Goal: Task Accomplishment & Management: Use online tool/utility

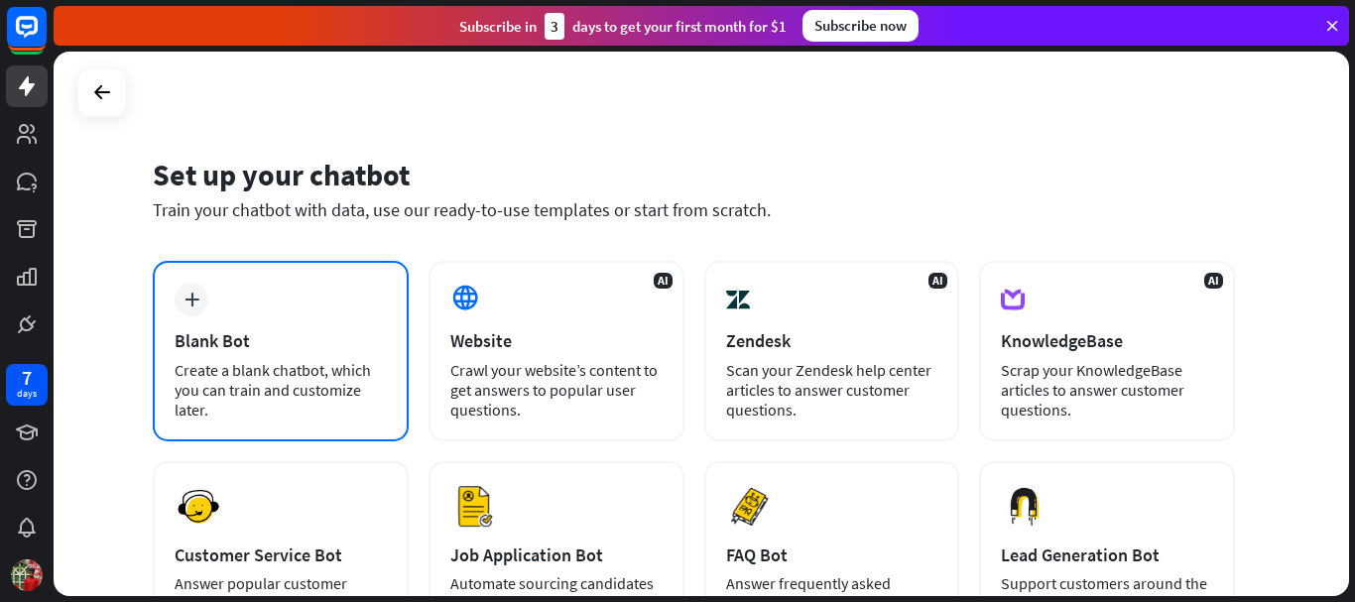
click at [249, 350] on div "Blank Bot" at bounding box center [281, 340] width 212 height 23
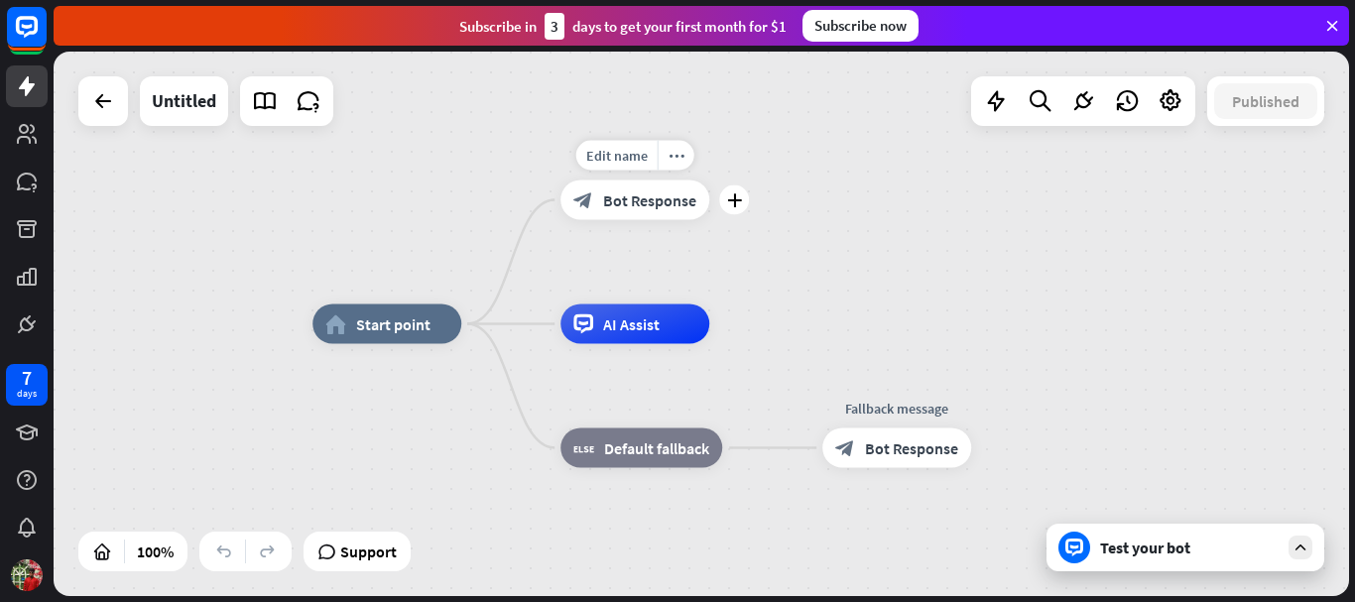
click at [671, 207] on span "Bot Response" at bounding box center [649, 201] width 93 height 20
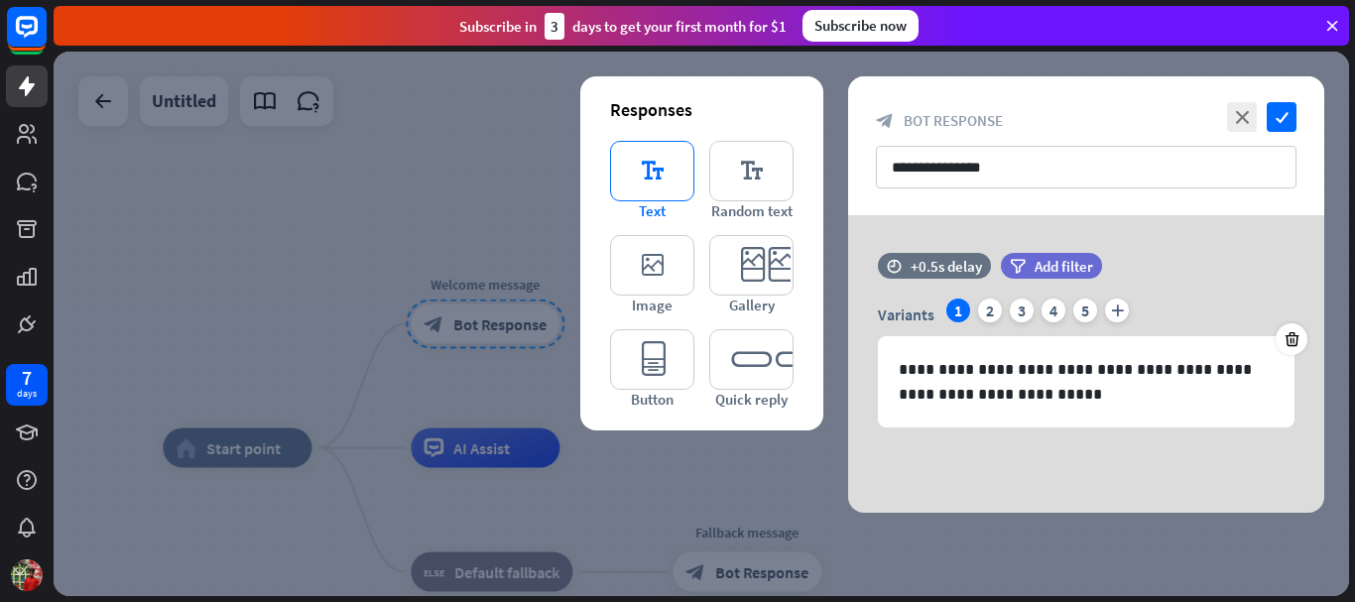
click at [620, 184] on icon "editor_text" at bounding box center [652, 171] width 84 height 61
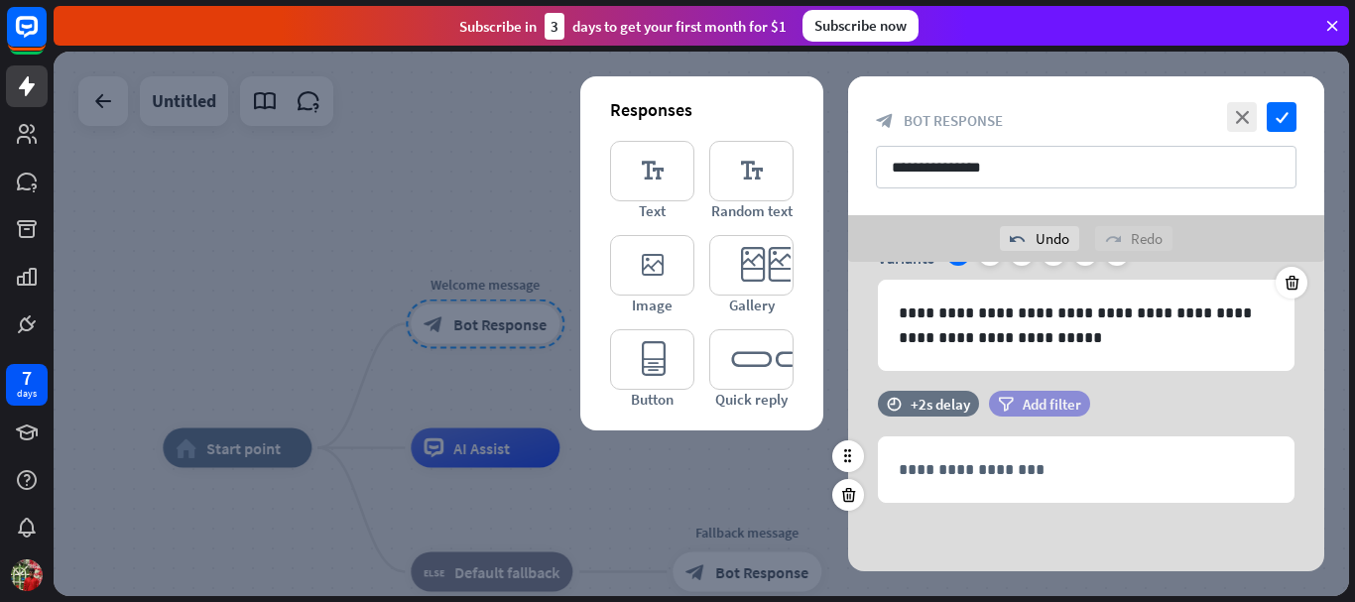
scroll to position [104, 0]
click at [1051, 401] on span "Add filter" at bounding box center [1052, 403] width 59 height 19
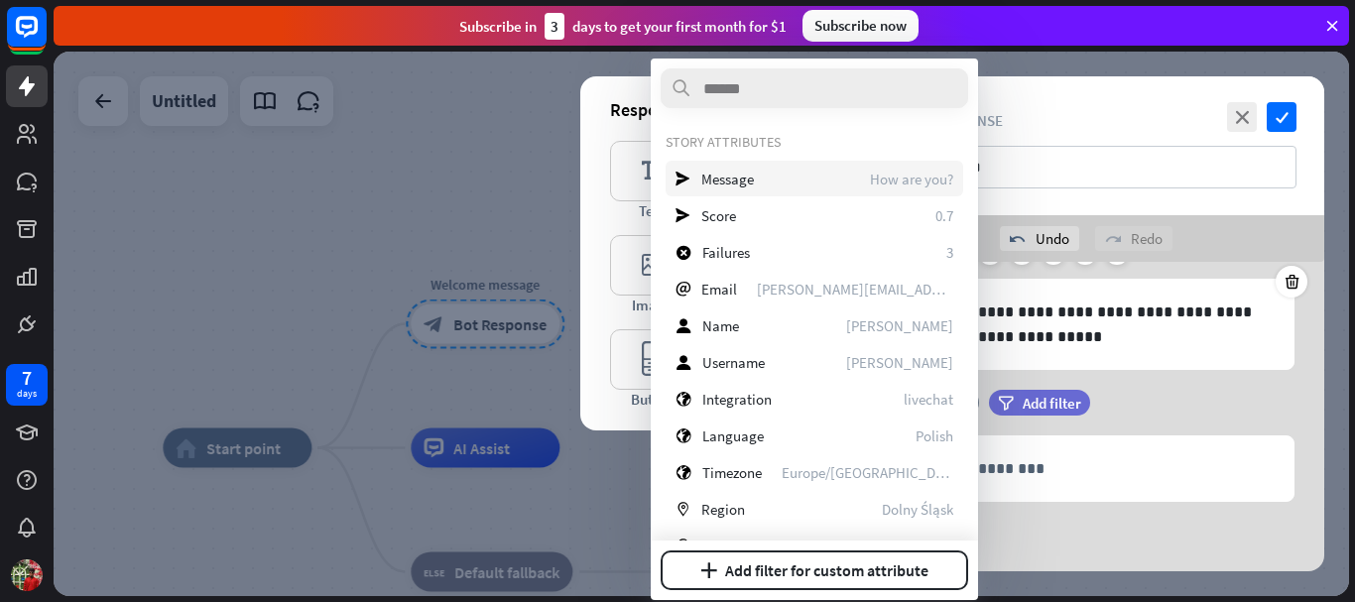
click at [723, 189] on div "send Message How are you?" at bounding box center [815, 179] width 298 height 36
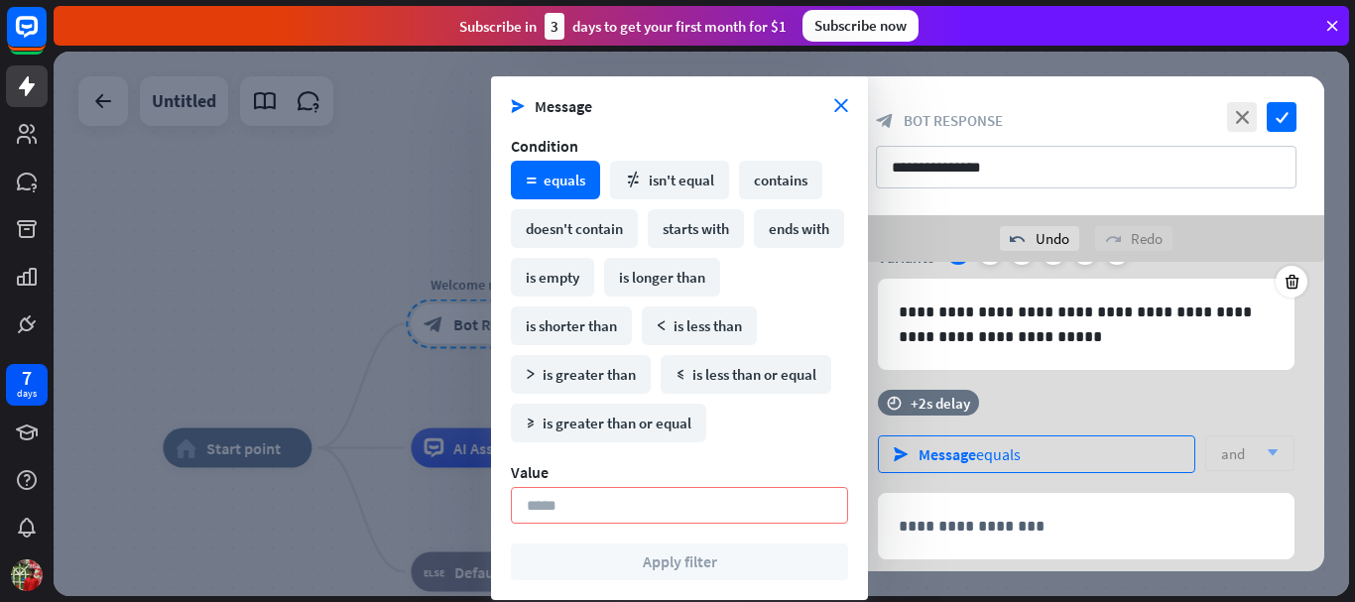
click at [999, 453] on div "Message equals" at bounding box center [970, 455] width 102 height 20
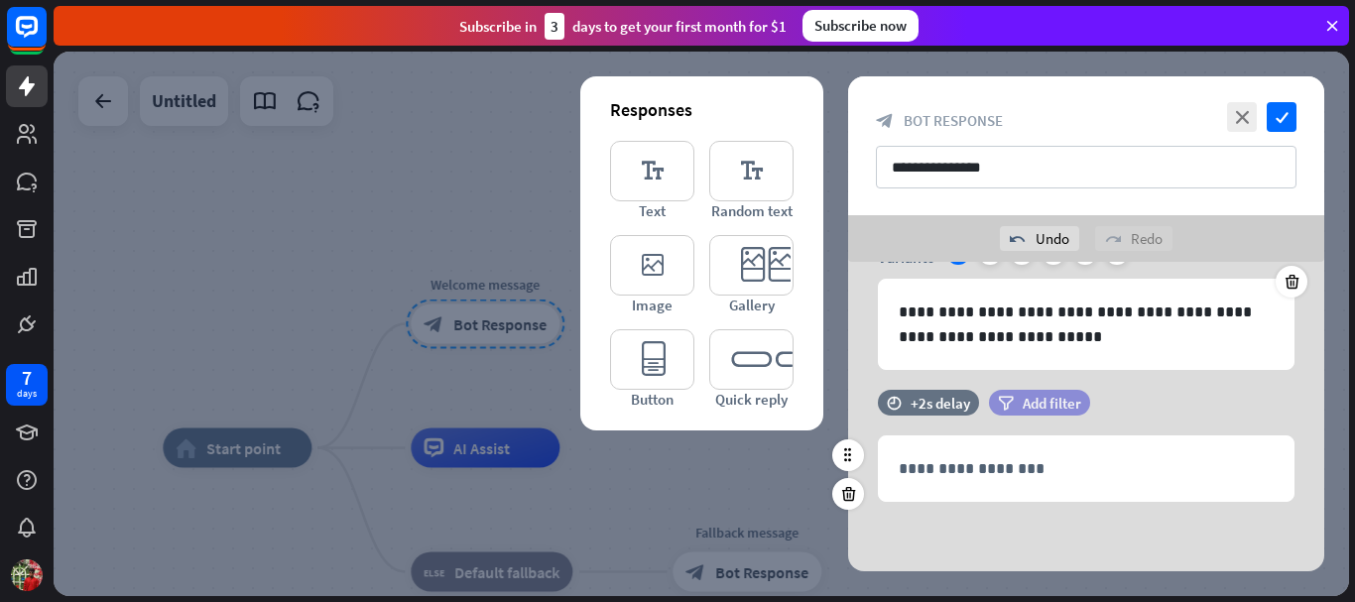
click at [1023, 404] on span "Add filter" at bounding box center [1052, 403] width 59 height 19
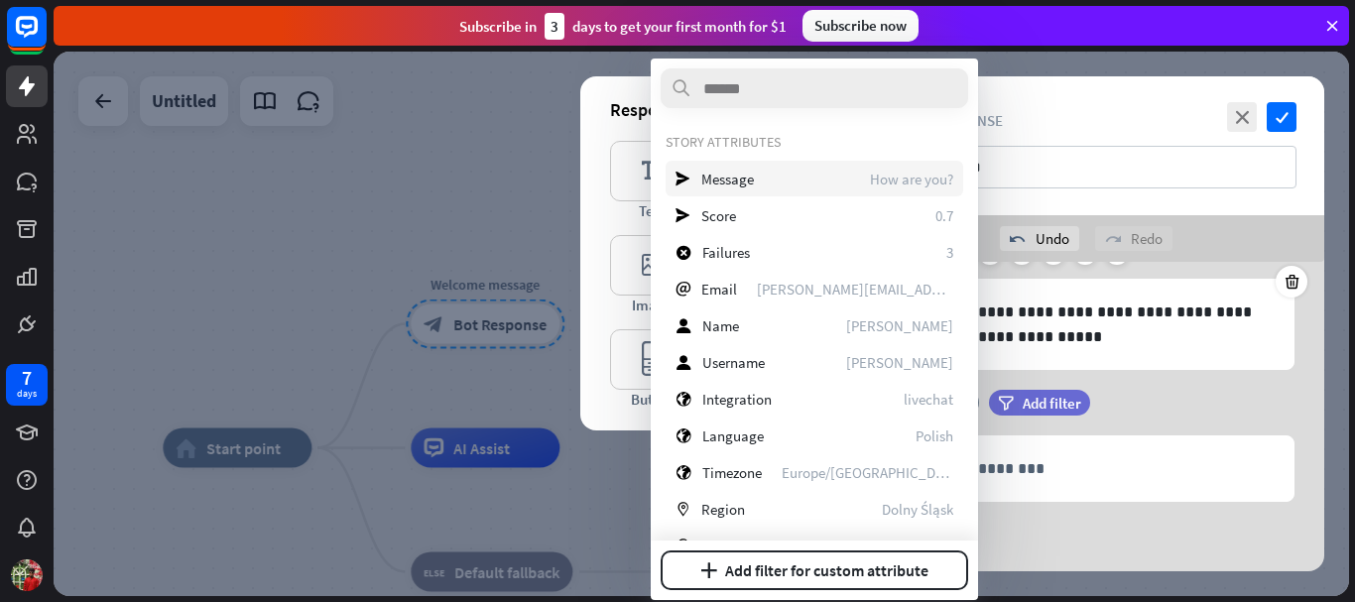
click at [746, 176] on span "Message" at bounding box center [728, 179] width 53 height 19
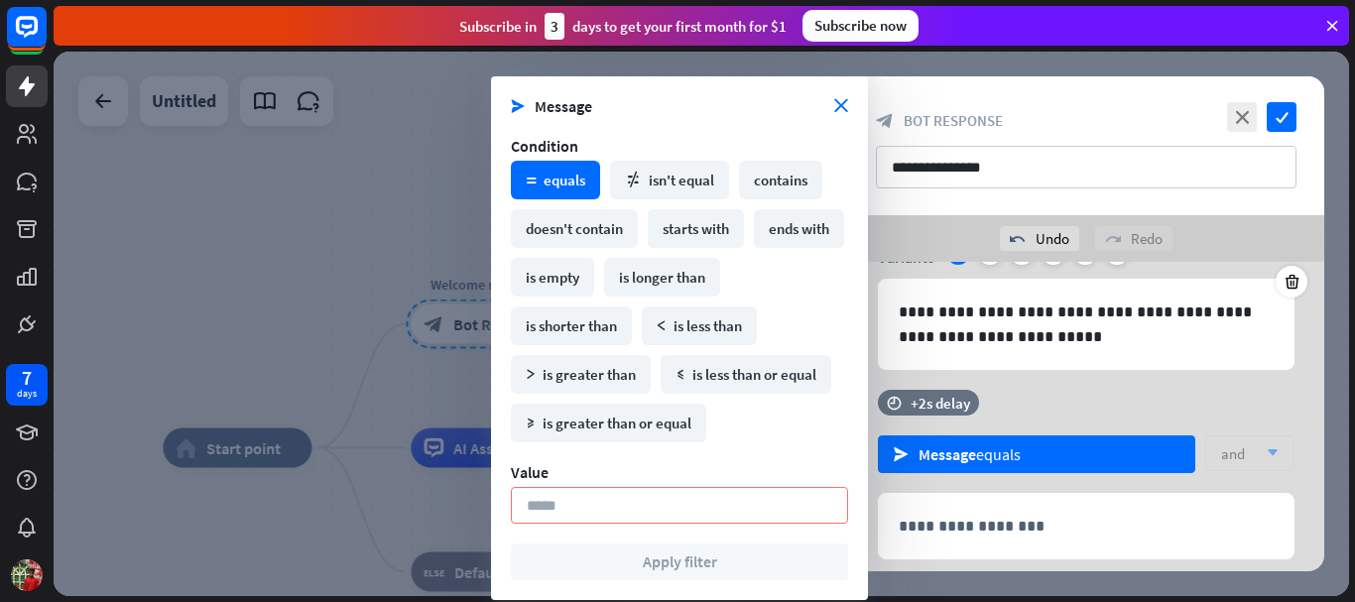
click at [574, 179] on div "math_equal equals" at bounding box center [555, 180] width 89 height 39
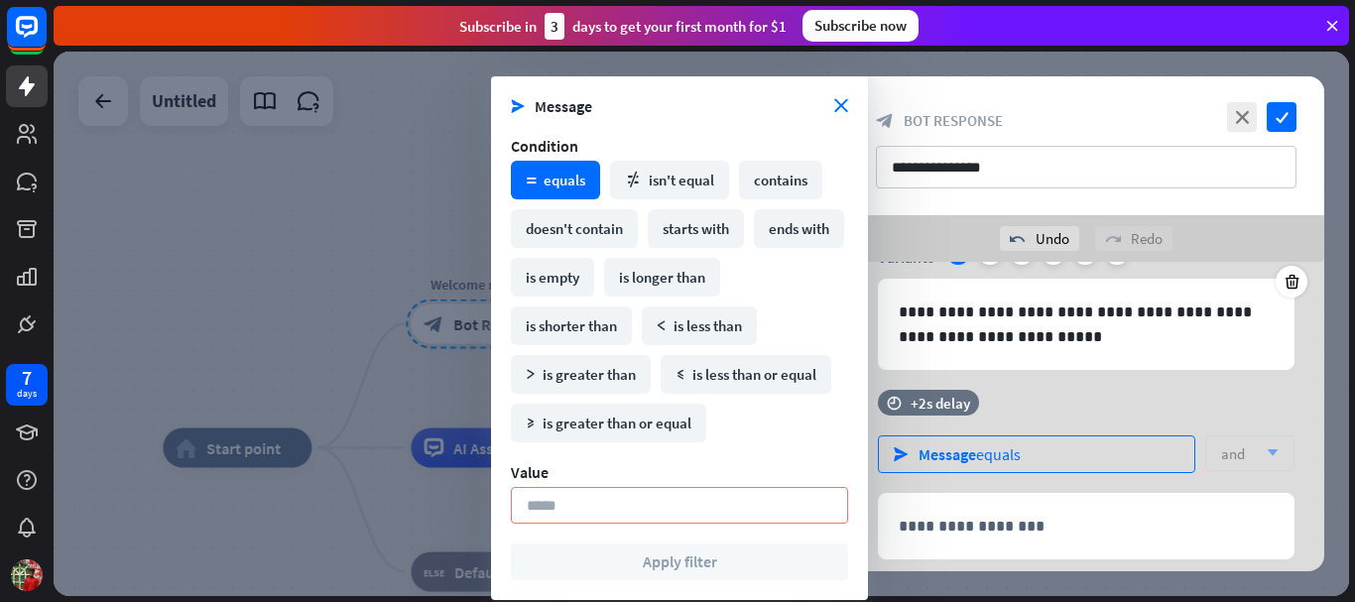
click at [1006, 456] on div "Message equals" at bounding box center [970, 455] width 102 height 20
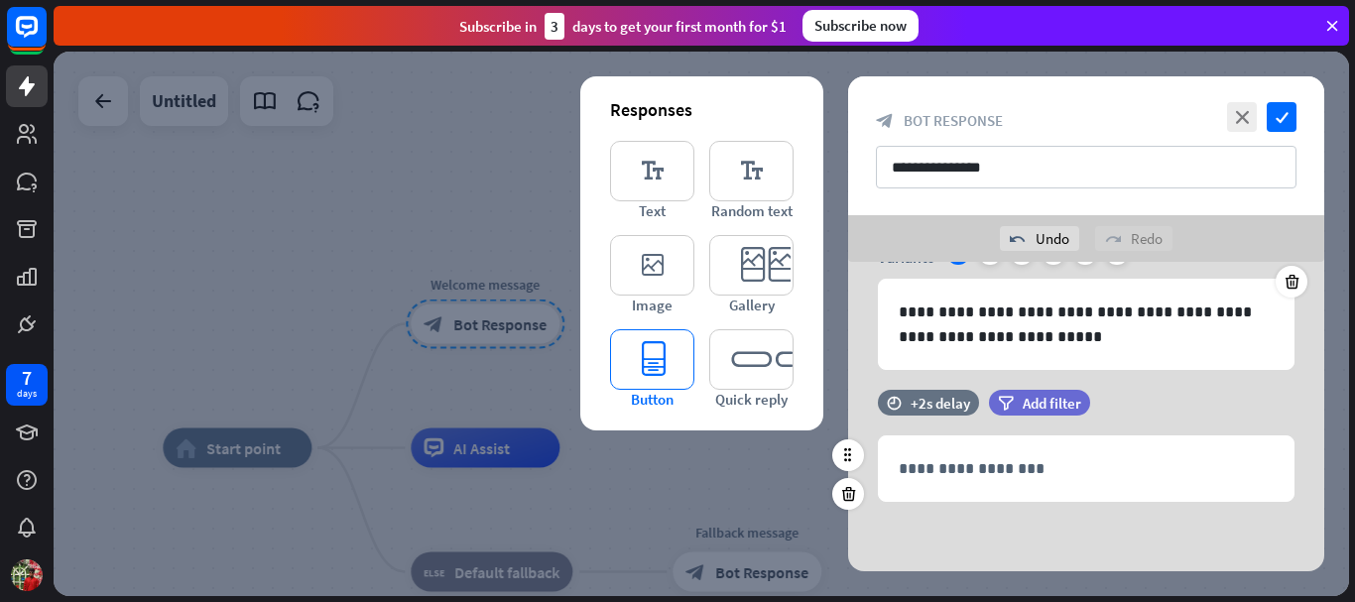
click at [661, 370] on icon "editor_button" at bounding box center [652, 359] width 84 height 61
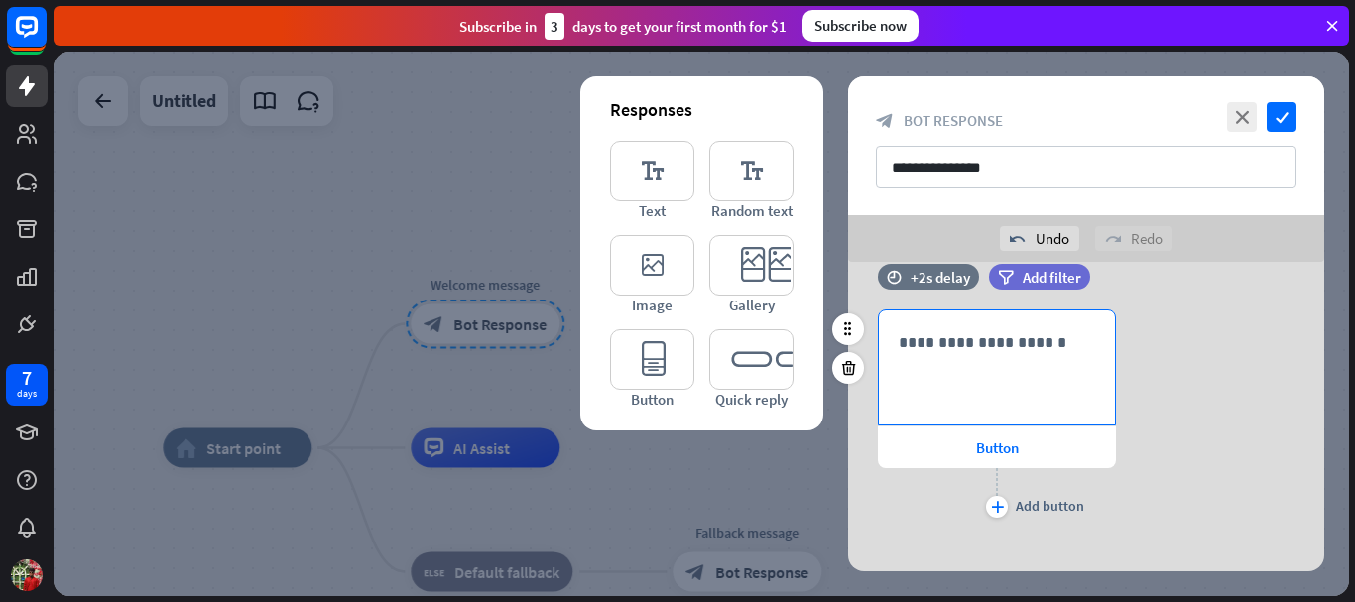
scroll to position [364, 0]
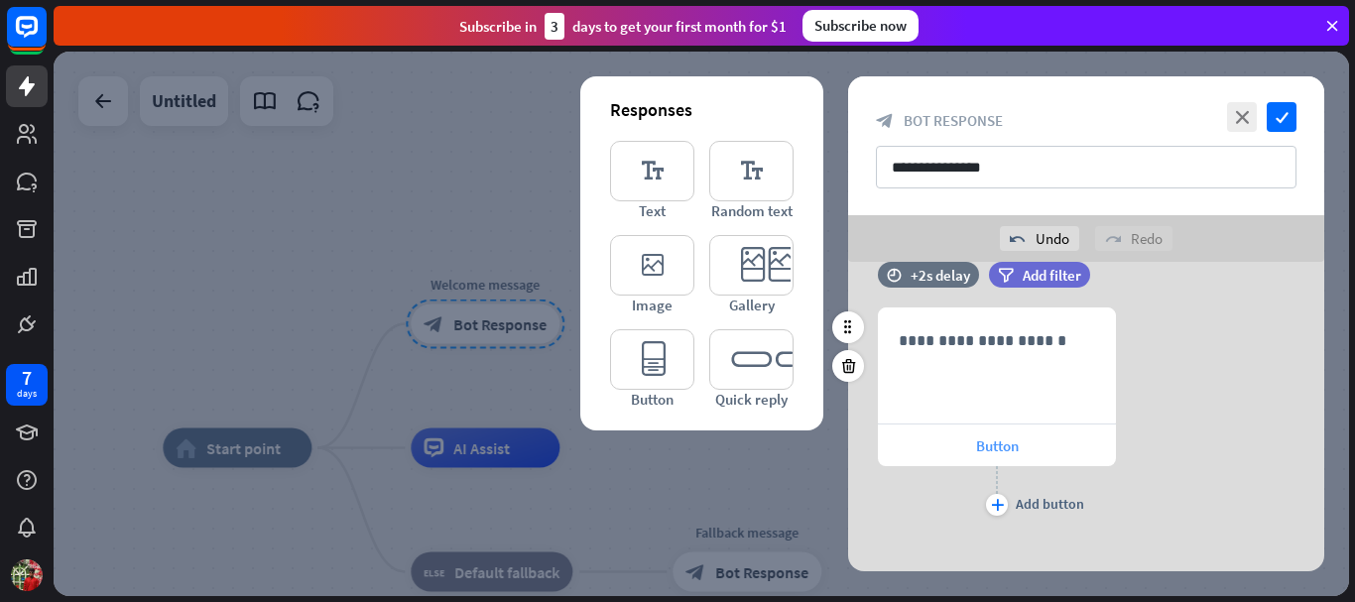
click at [1005, 449] on span "Button" at bounding box center [997, 446] width 43 height 19
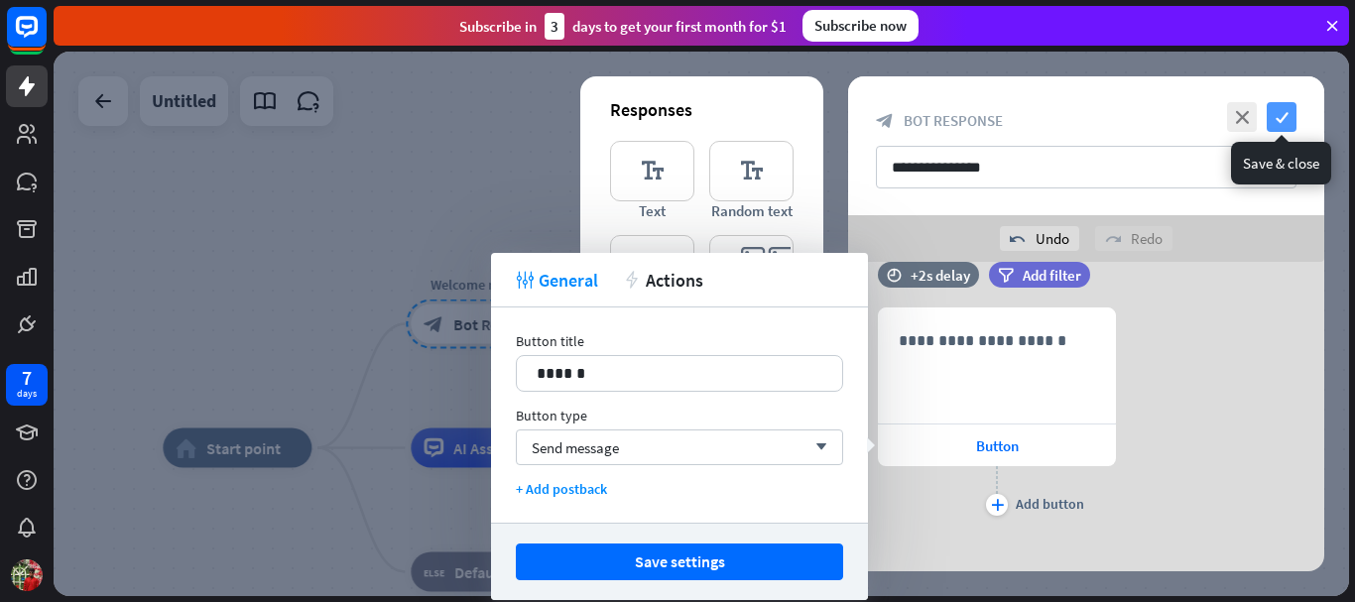
click at [1291, 110] on icon "check" at bounding box center [1282, 117] width 30 height 30
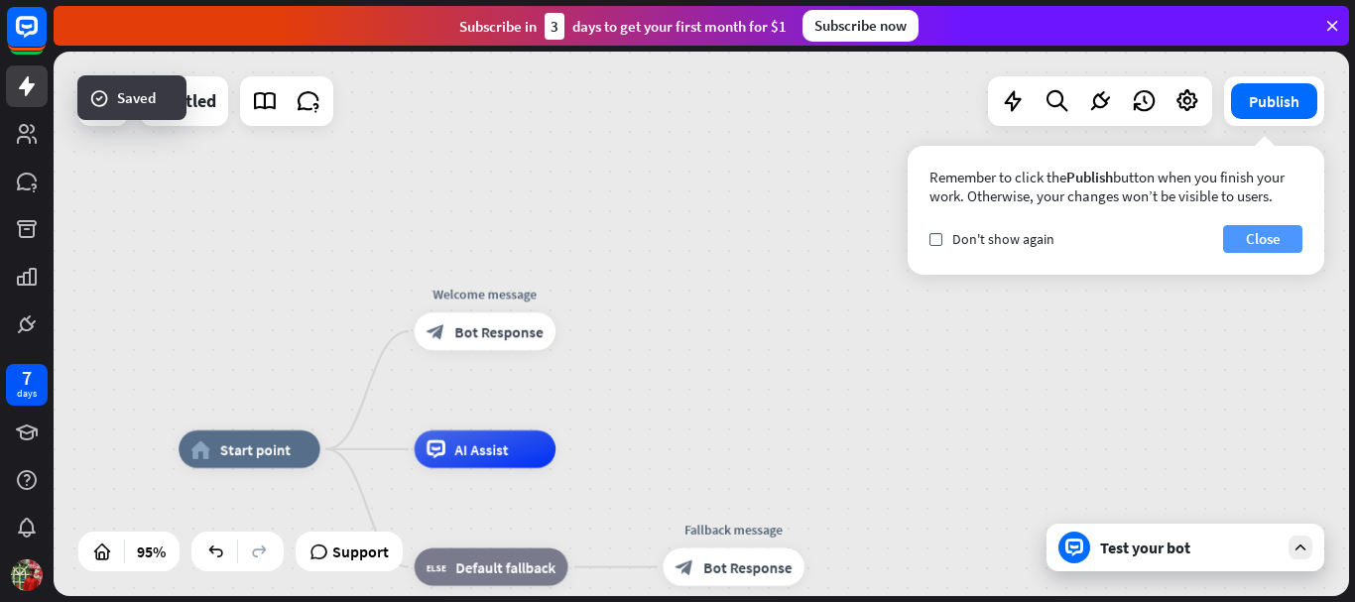
click at [1280, 230] on button "Close" at bounding box center [1262, 239] width 79 height 28
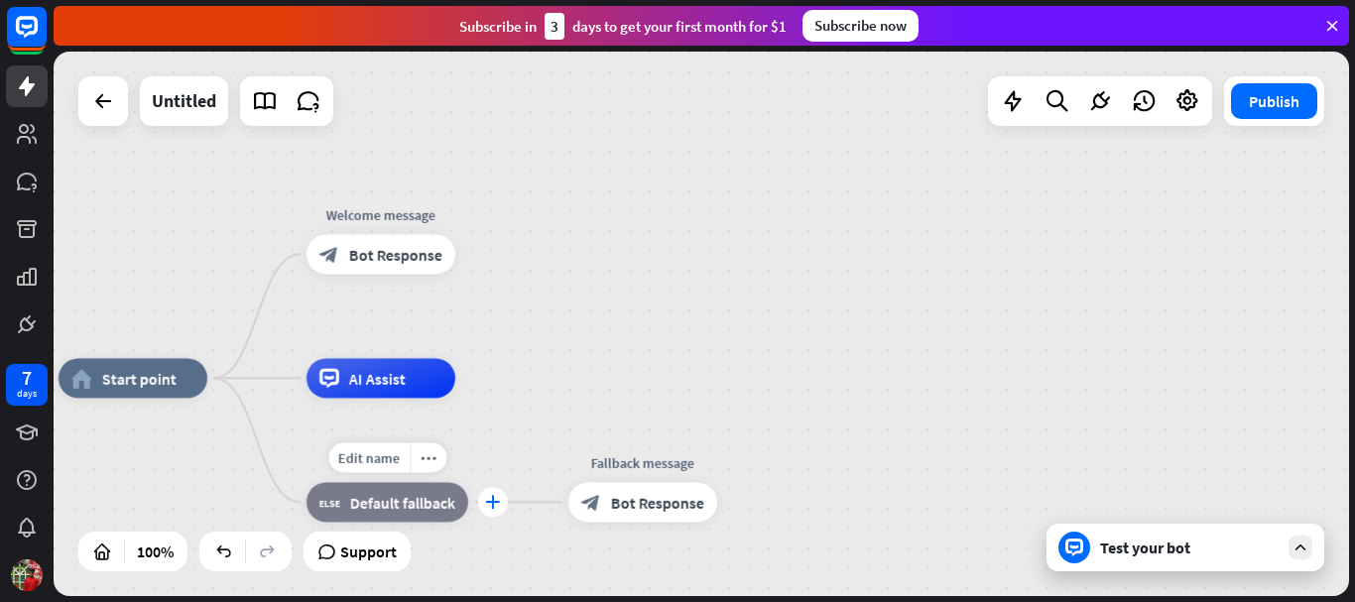
click at [494, 504] on icon "plus" at bounding box center [492, 502] width 15 height 14
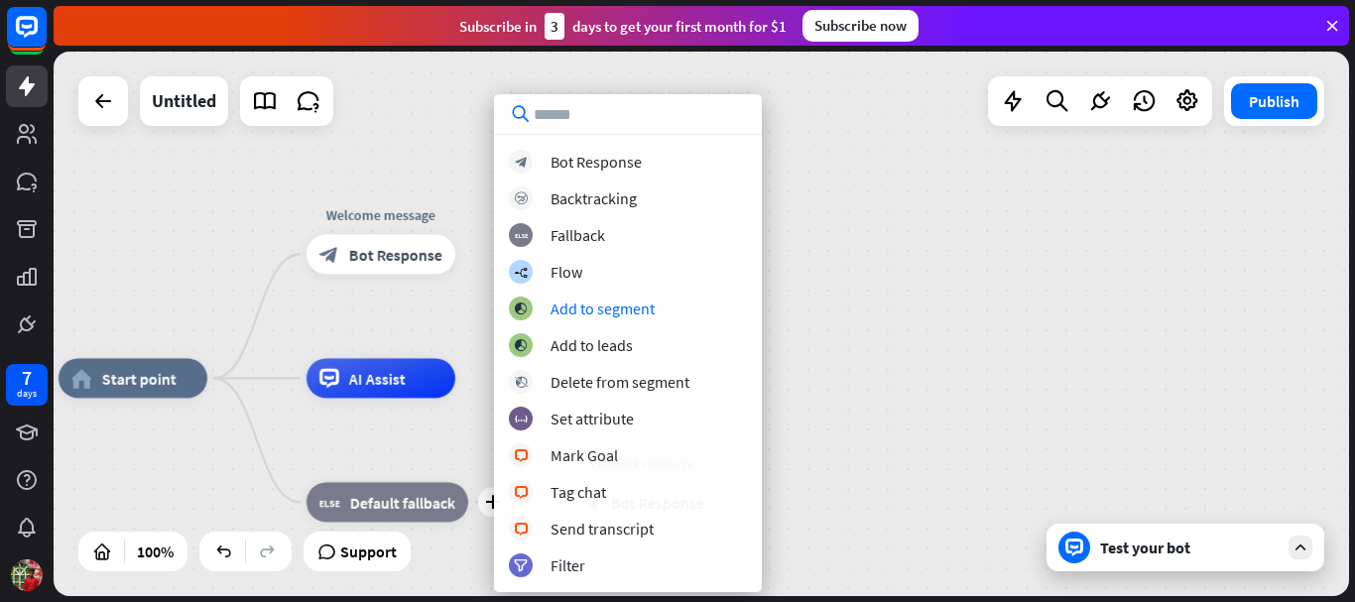
click at [594, 295] on div "block_bot_response Bot Response block_backtracking Backtracking block_fallback …" at bounding box center [628, 364] width 268 height 428
click at [594, 301] on div "Add to segment" at bounding box center [603, 309] width 104 height 20
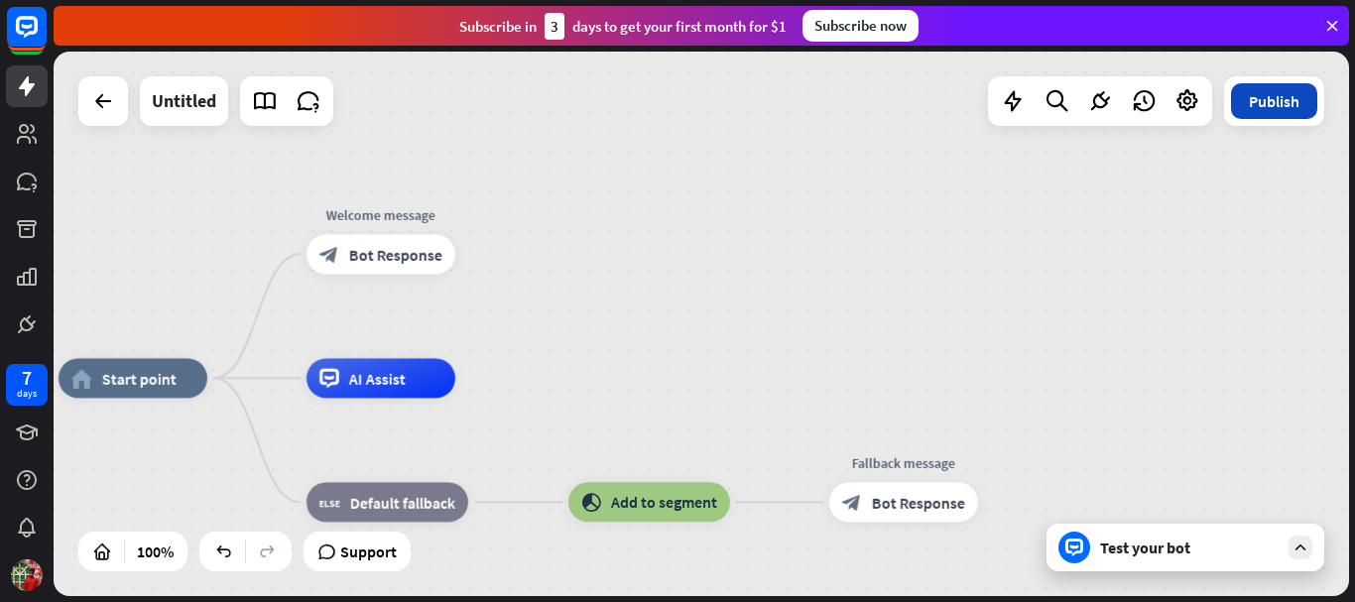
click at [1261, 118] on button "Publish" at bounding box center [1274, 101] width 86 height 36
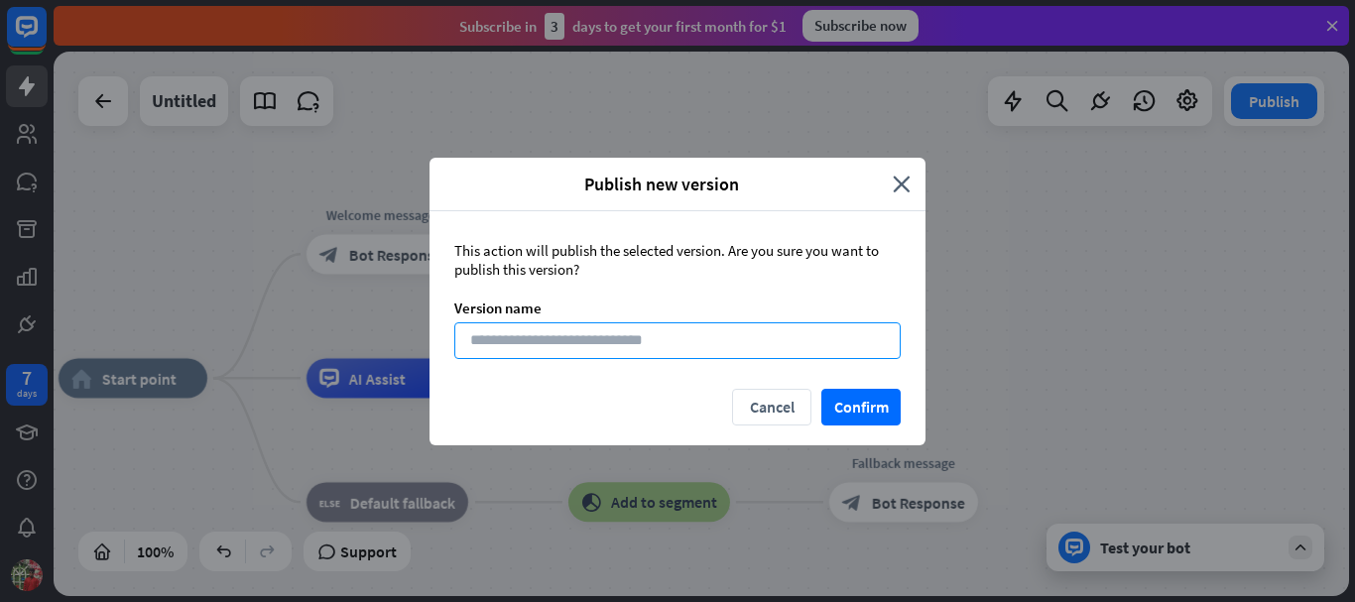
click at [499, 327] on input at bounding box center [677, 340] width 447 height 37
type input "***"
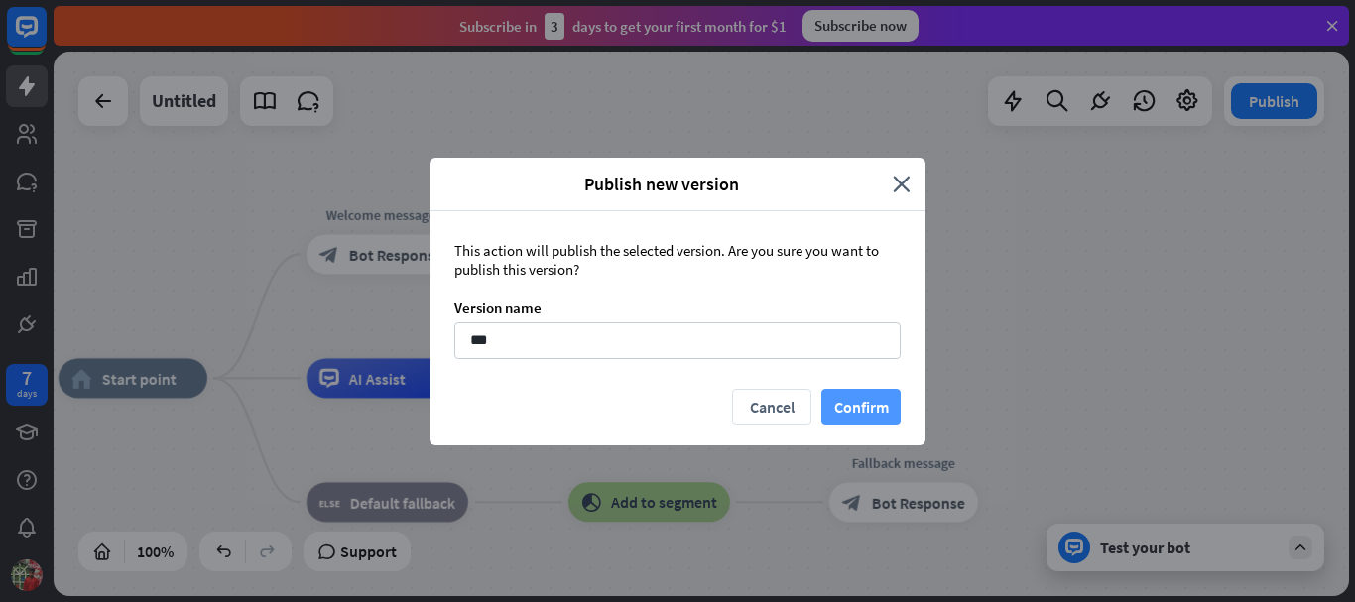
click at [847, 402] on button "Confirm" at bounding box center [861, 407] width 79 height 37
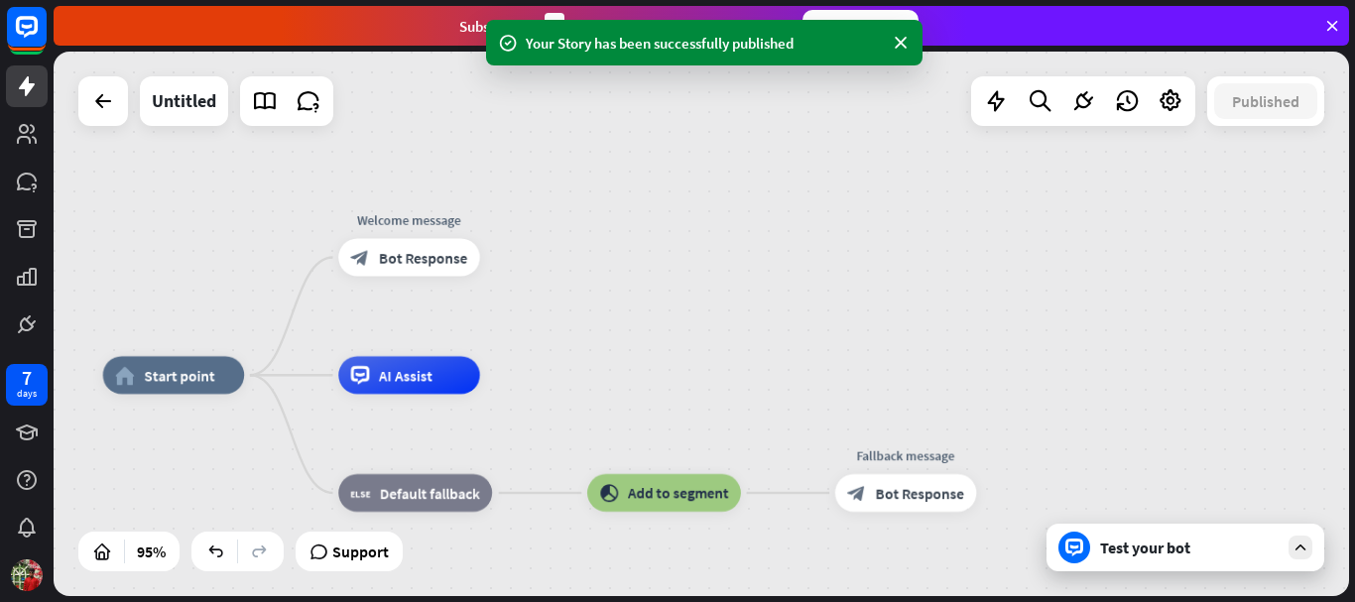
click at [1108, 557] on div "Test your bot" at bounding box center [1189, 548] width 179 height 20
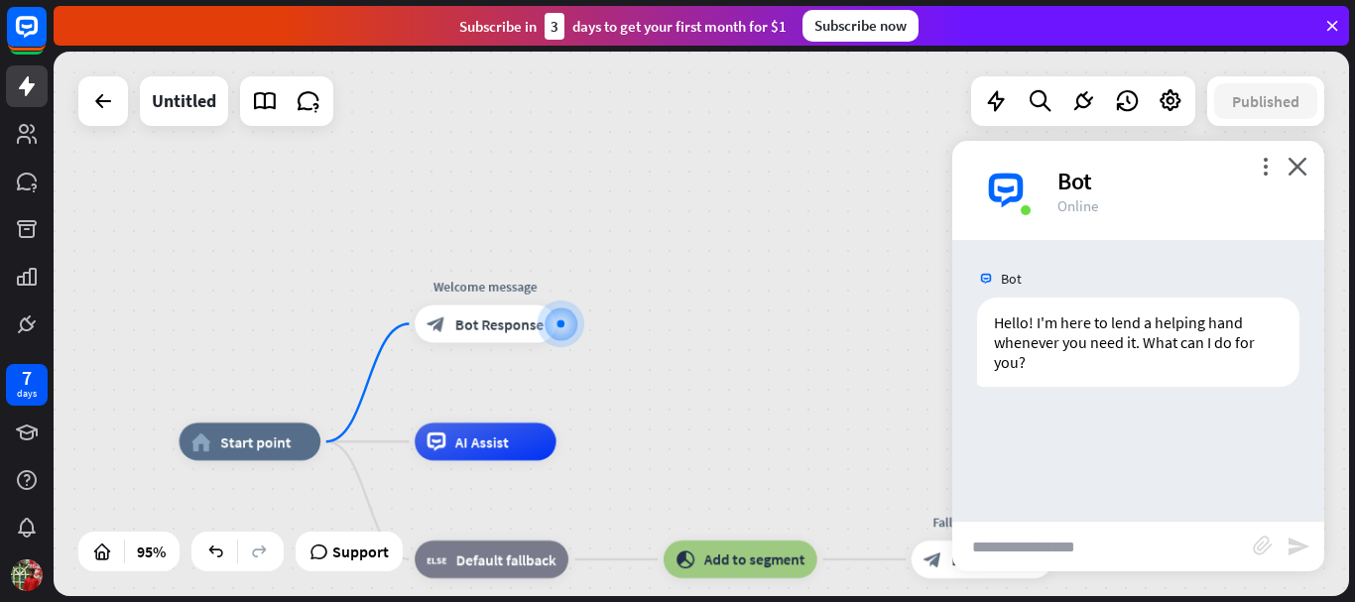
click at [1085, 552] on input "text" at bounding box center [1103, 547] width 301 height 50
type input "**"
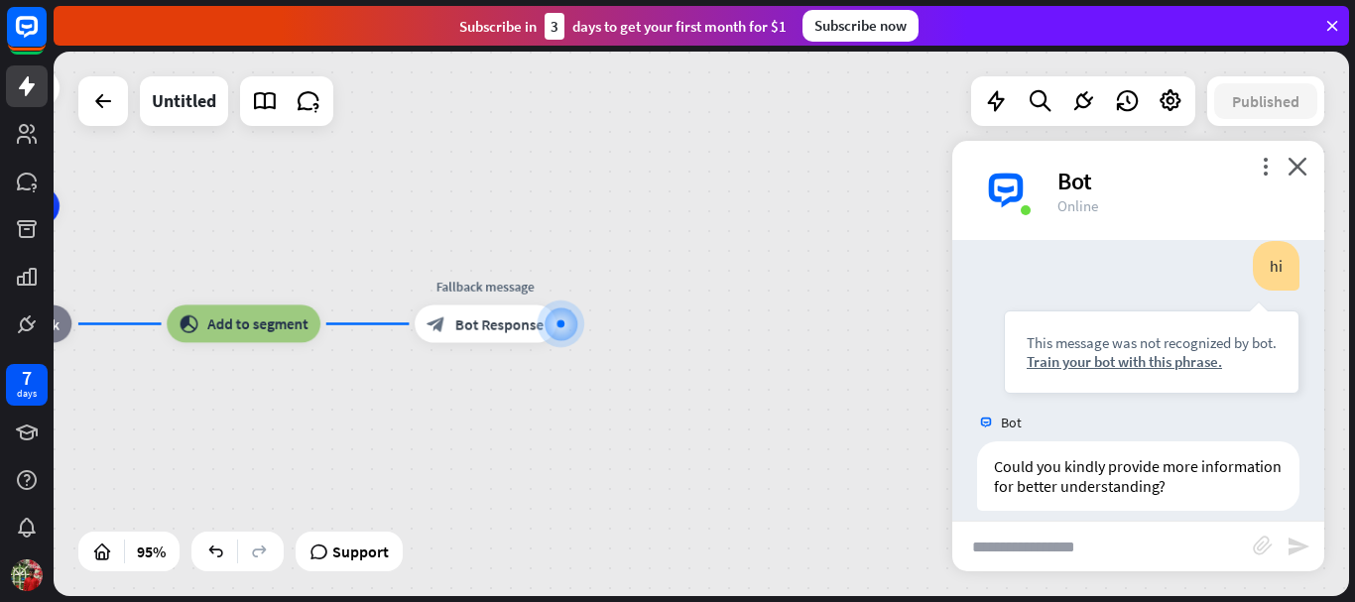
scroll to position [213, 0]
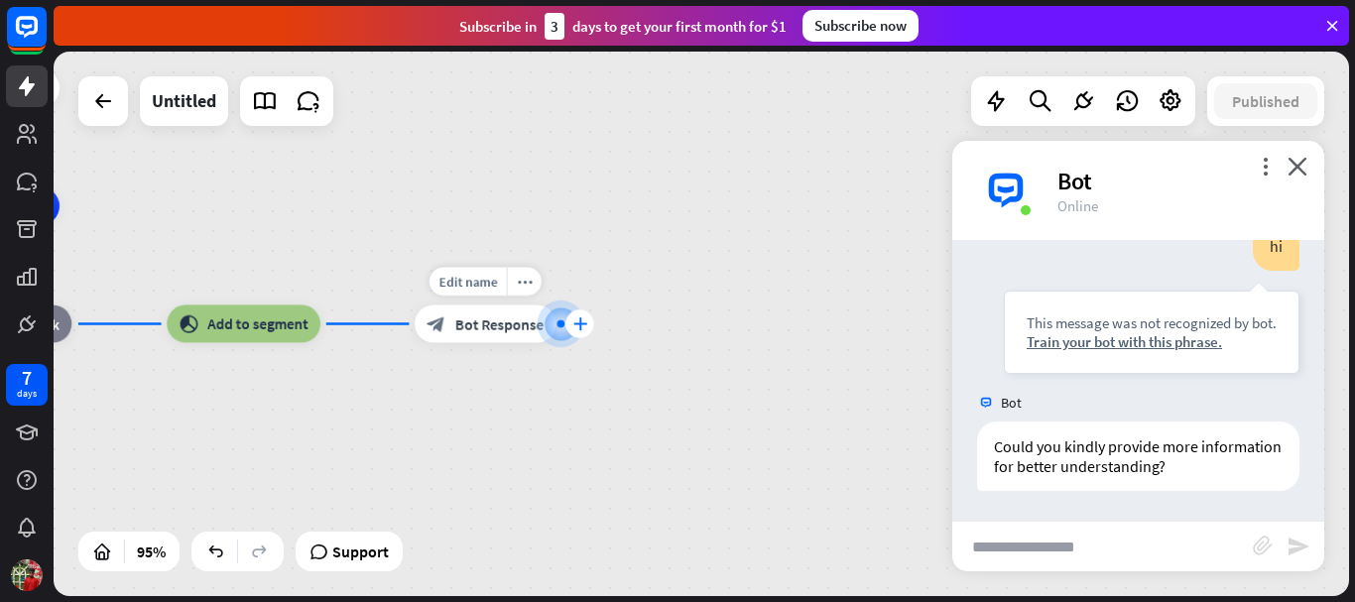
click at [566, 319] on div "plus" at bounding box center [580, 324] width 29 height 29
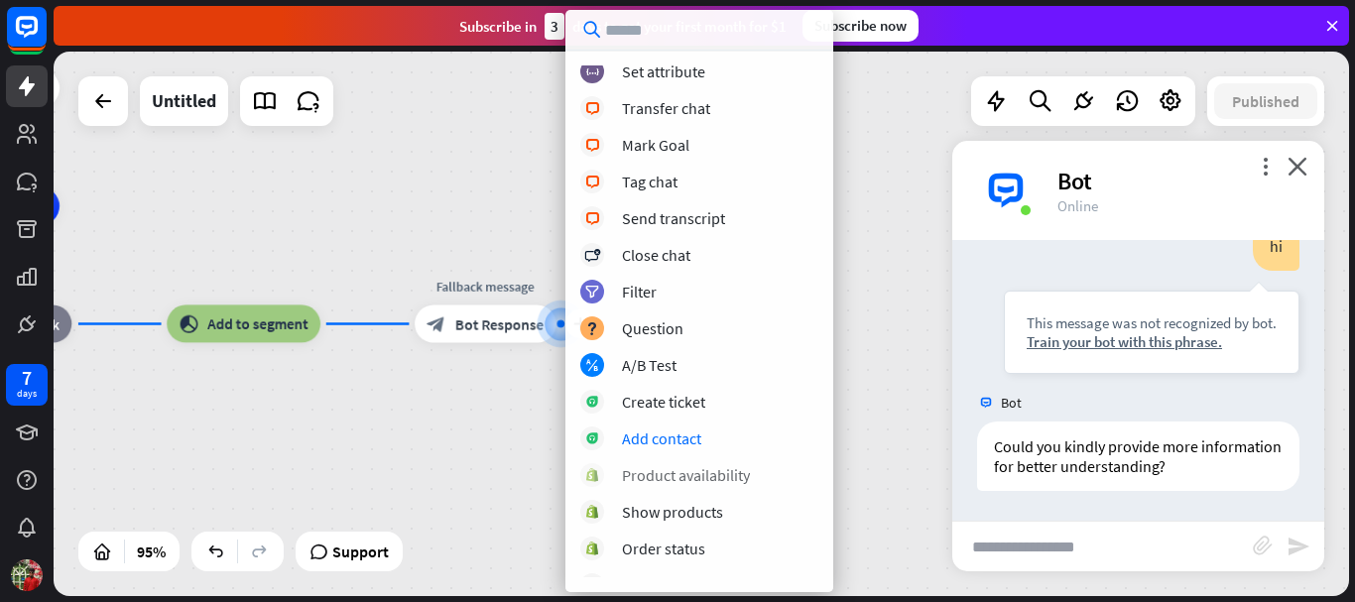
scroll to position [577, 0]
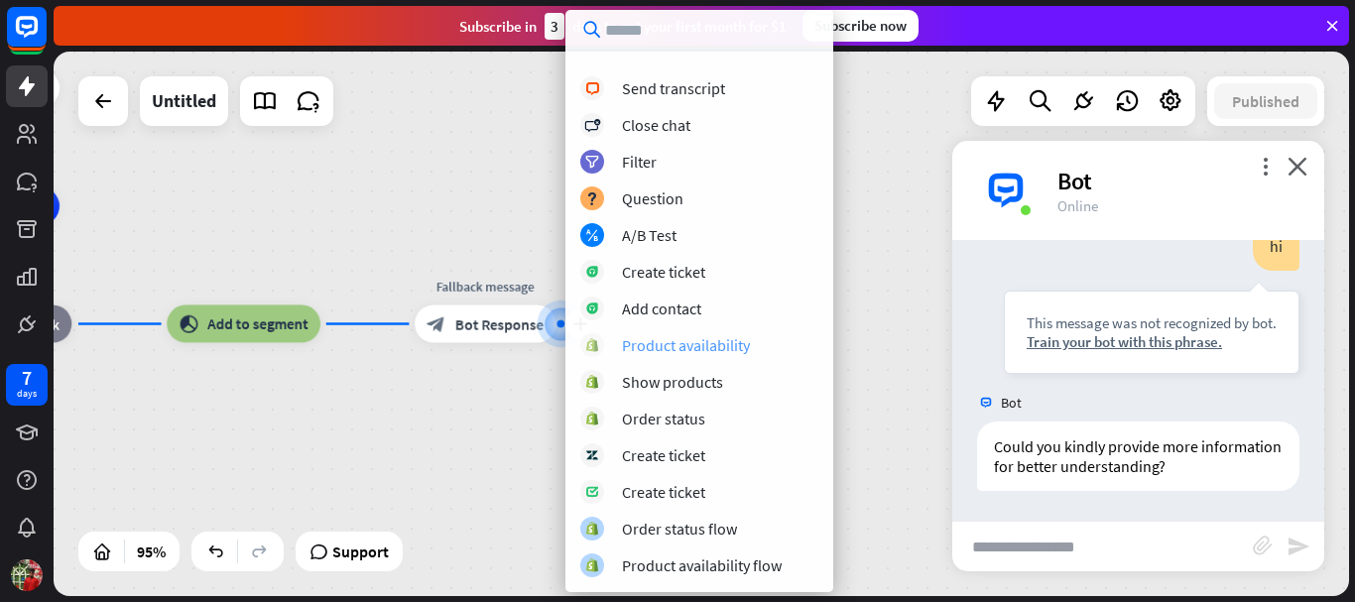
click at [660, 344] on div "Product availability" at bounding box center [686, 345] width 128 height 20
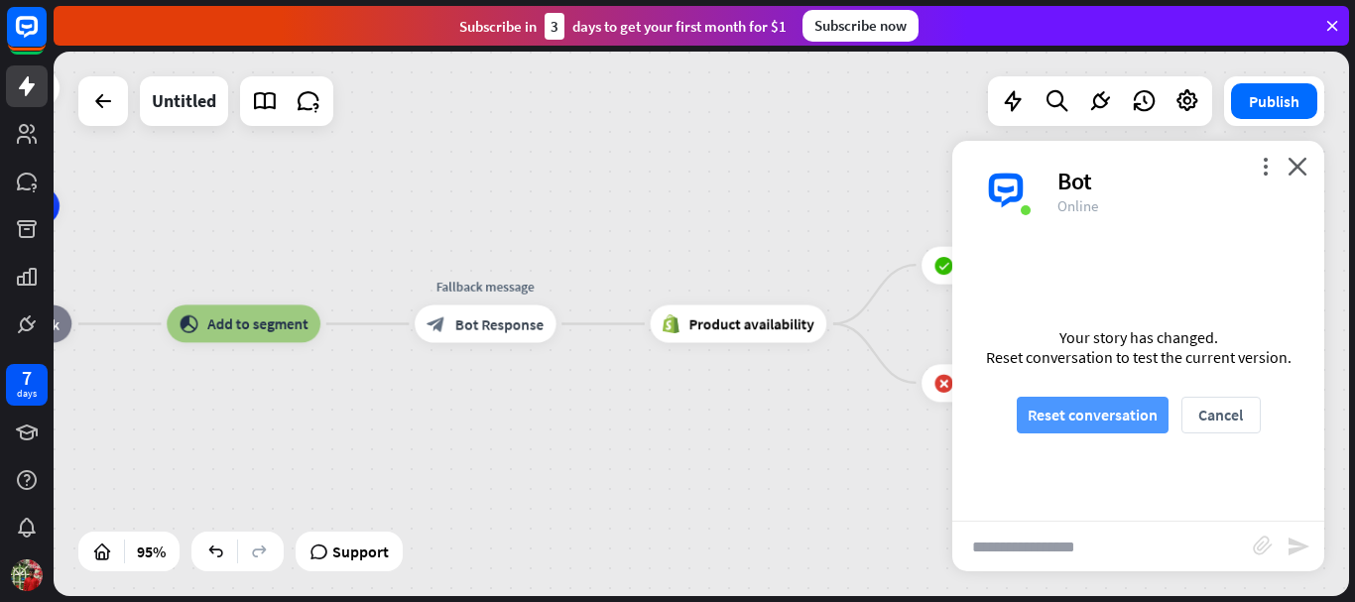
click at [1110, 419] on button "Reset conversation" at bounding box center [1093, 415] width 152 height 37
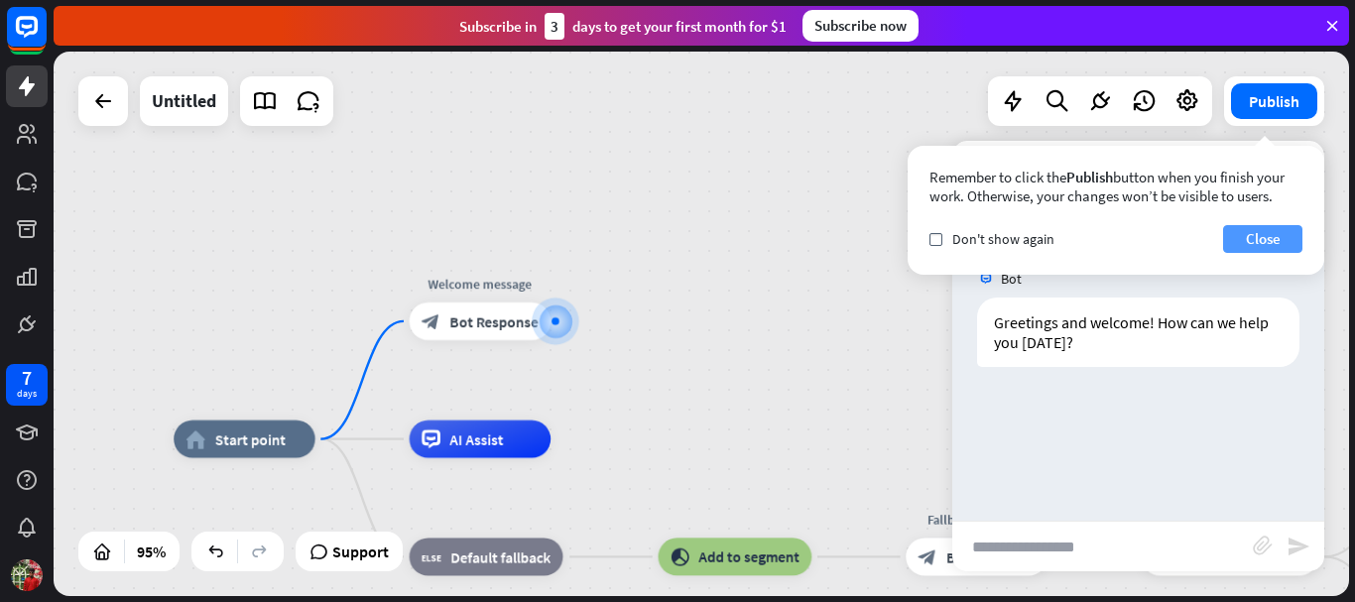
click at [1253, 245] on button "Close" at bounding box center [1262, 239] width 79 height 28
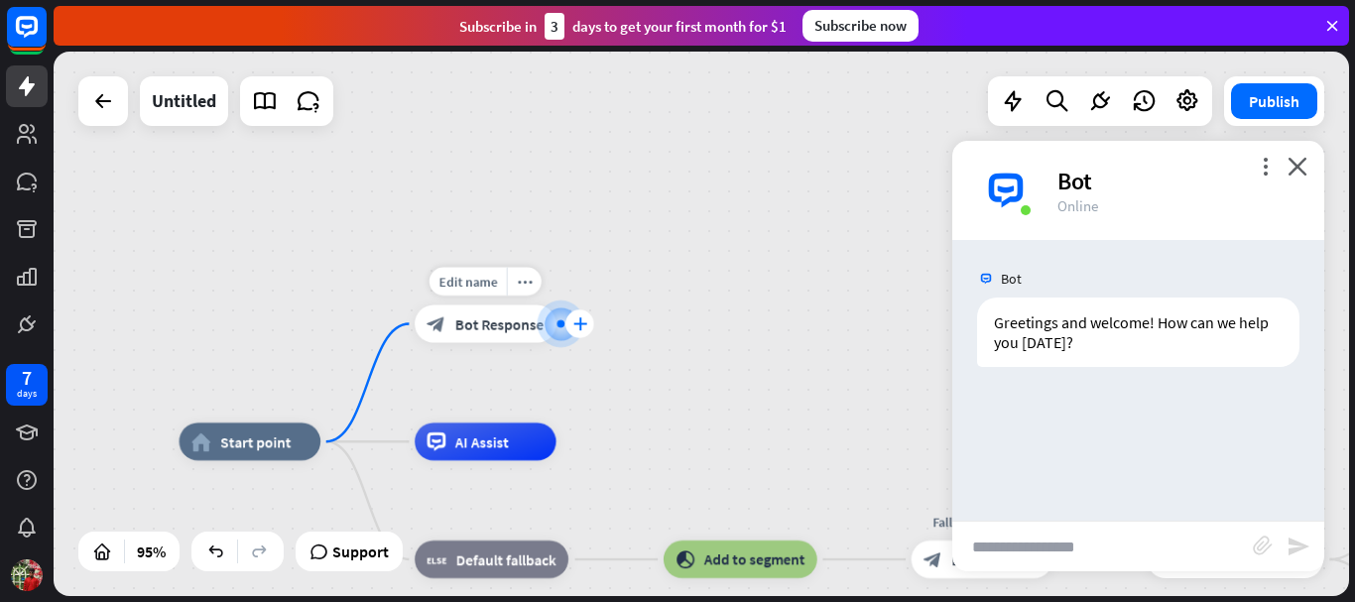
click at [572, 322] on div "plus" at bounding box center [580, 324] width 29 height 29
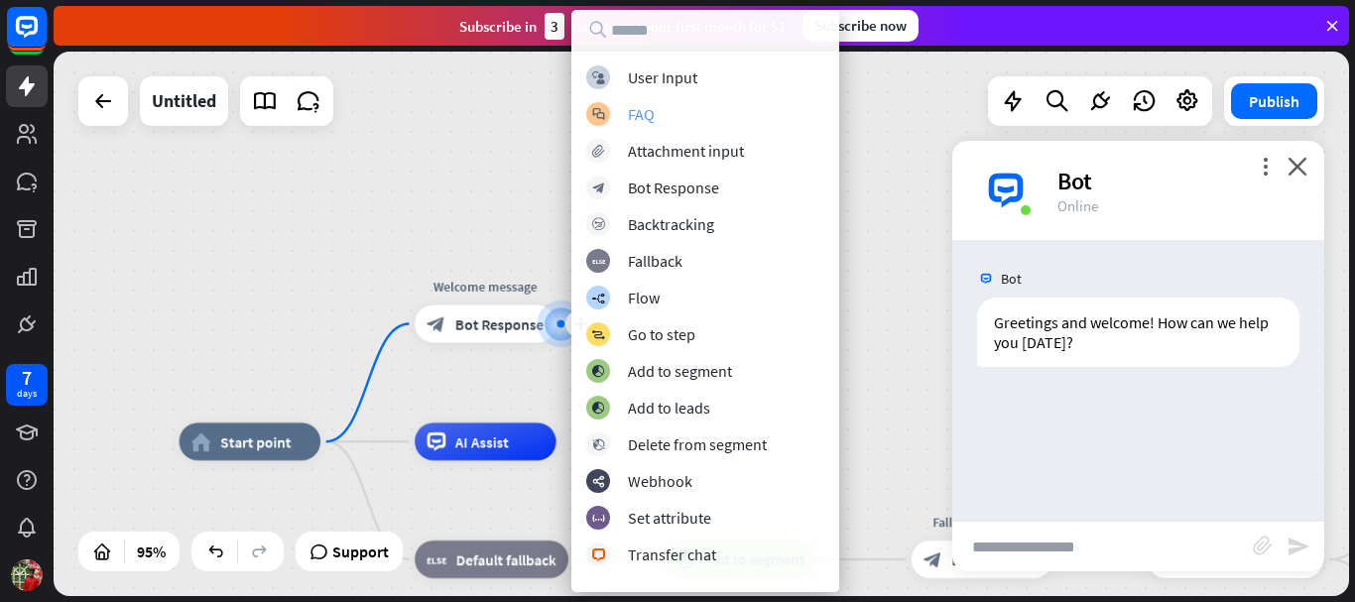
click at [680, 106] on div "block_faq FAQ" at bounding box center [705, 114] width 238 height 24
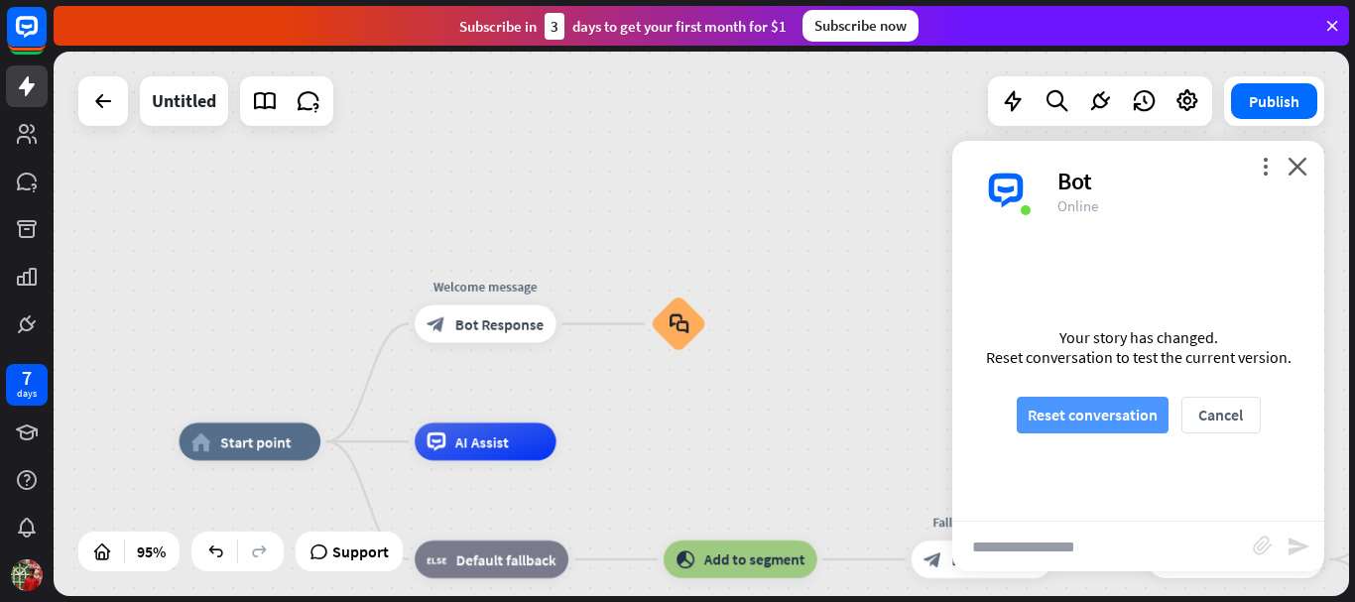
click at [1099, 413] on button "Reset conversation" at bounding box center [1093, 415] width 152 height 37
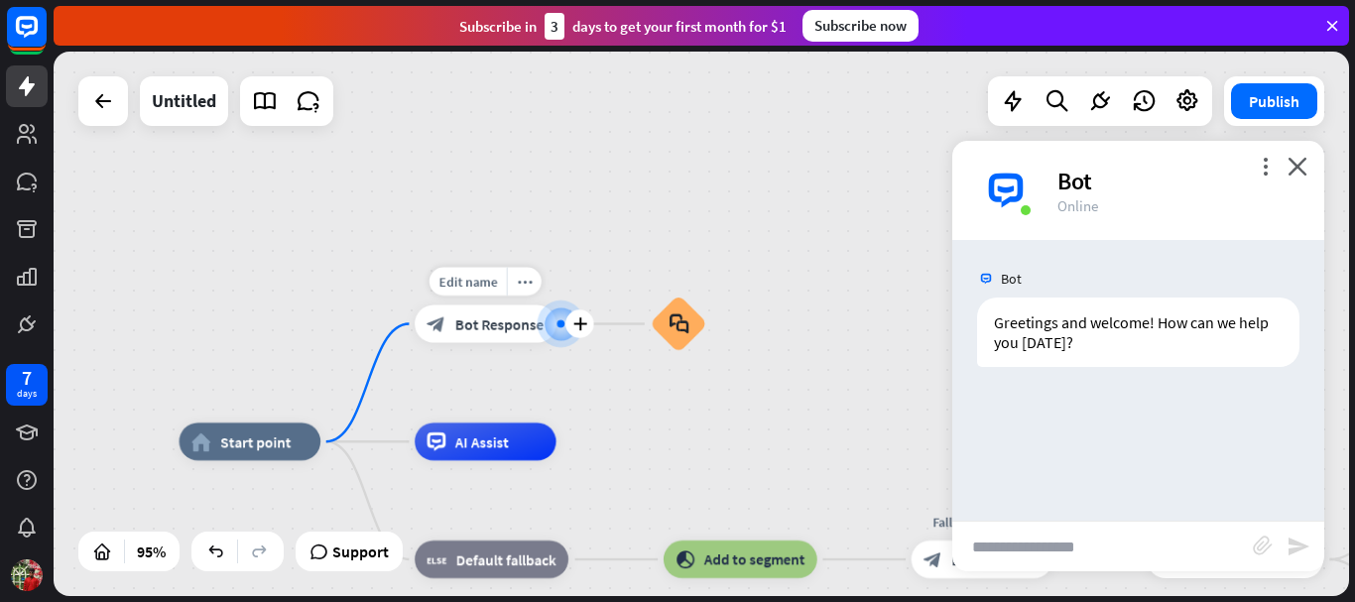
click at [565, 332] on div at bounding box center [561, 325] width 20 height 20
click at [575, 321] on icon "plus" at bounding box center [580, 324] width 14 height 13
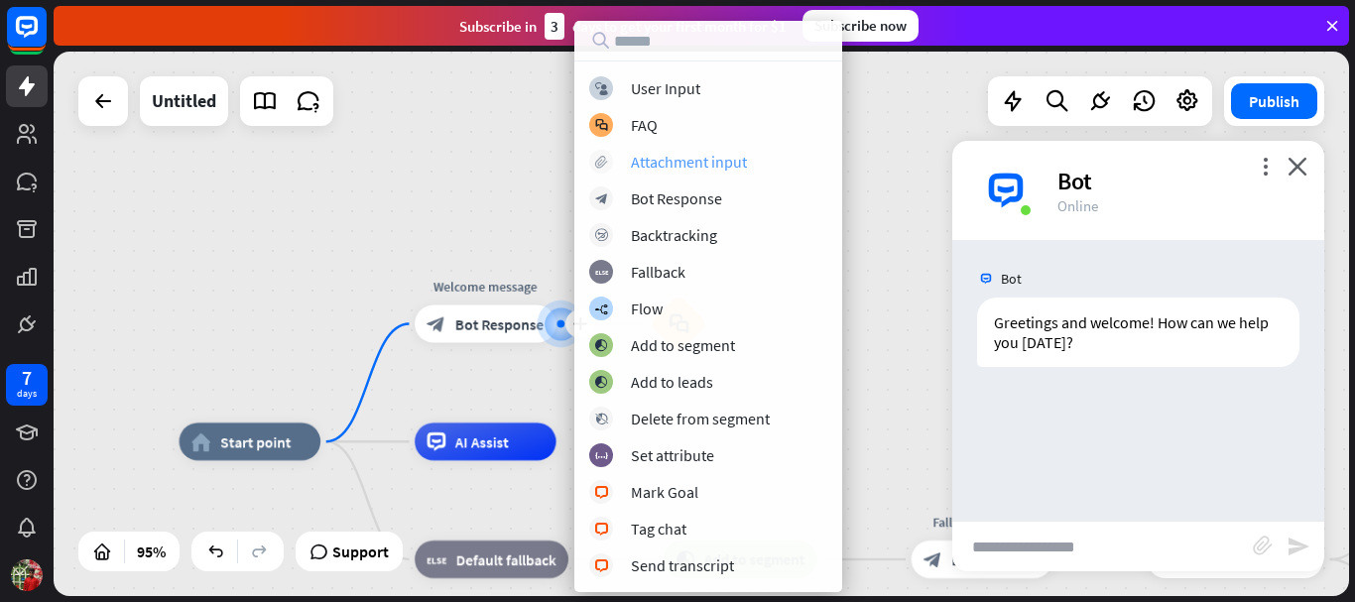
click at [689, 166] on div "Attachment input" at bounding box center [689, 162] width 116 height 20
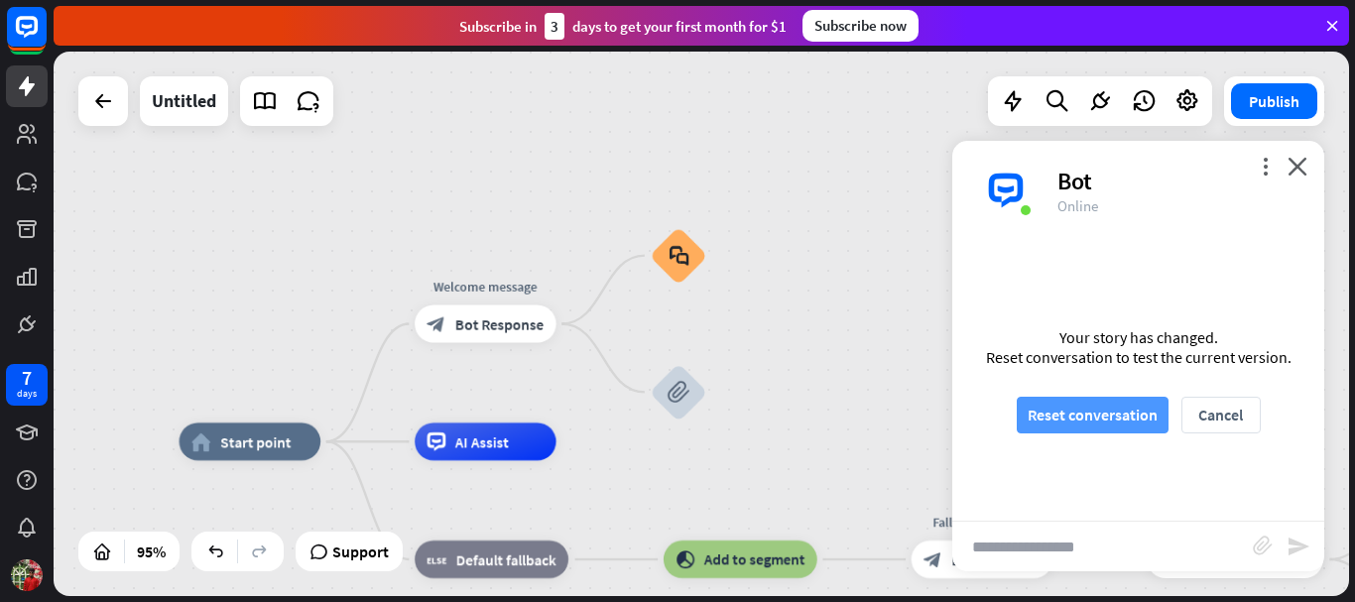
click at [1092, 414] on button "Reset conversation" at bounding box center [1093, 415] width 152 height 37
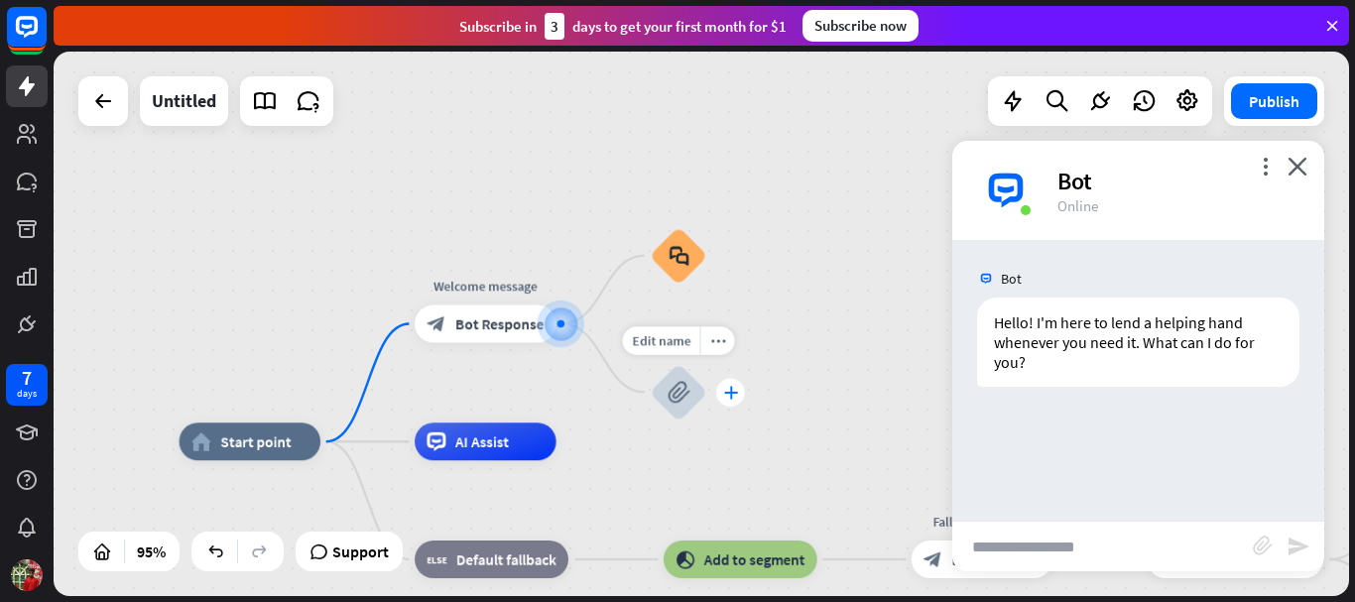
click at [731, 396] on icon "plus" at bounding box center [730, 392] width 14 height 13
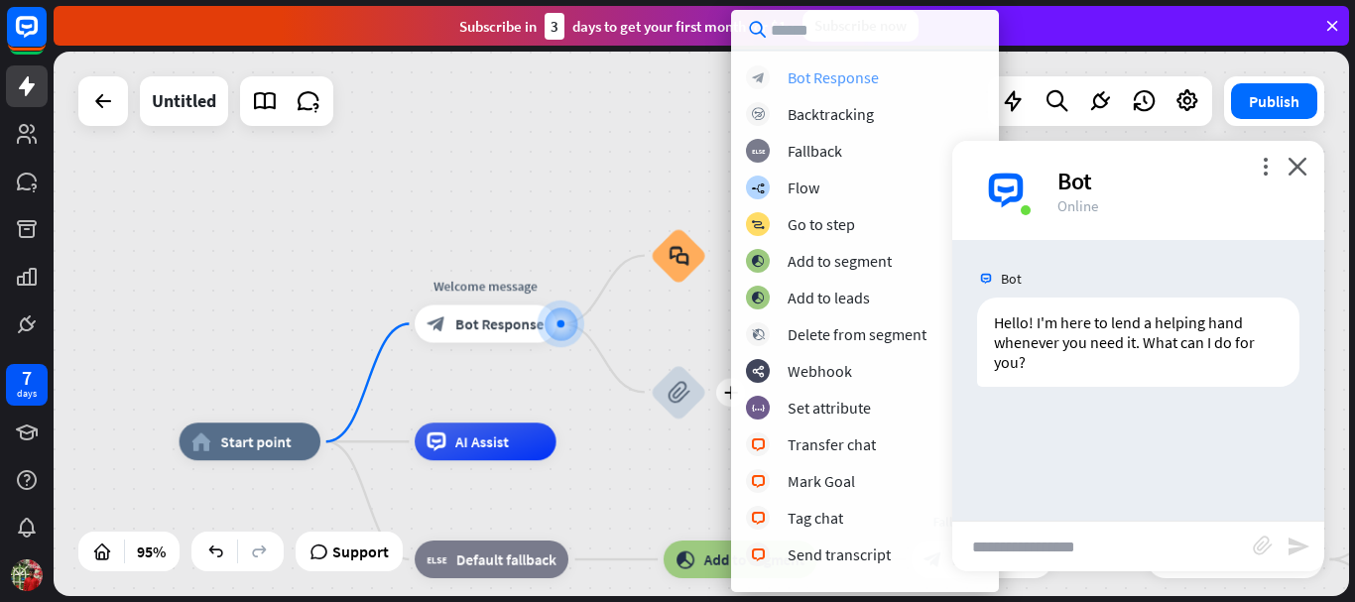
click at [829, 74] on div "Bot Response" at bounding box center [833, 77] width 91 height 20
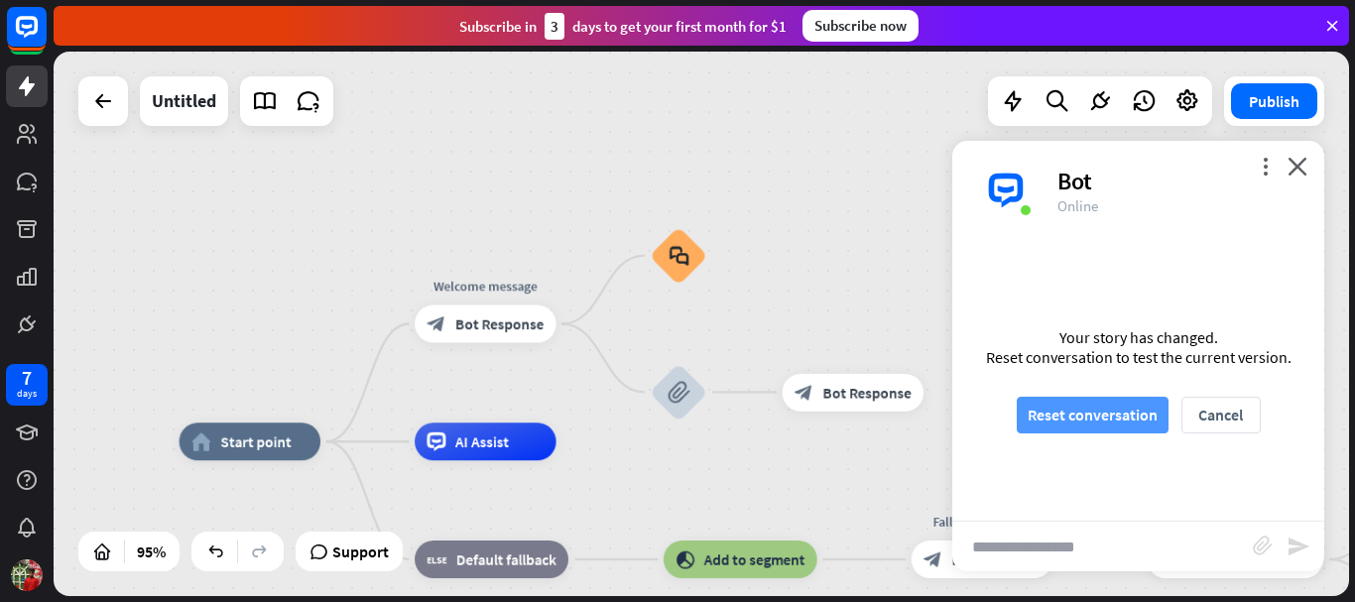
click at [1073, 422] on button "Reset conversation" at bounding box center [1093, 415] width 152 height 37
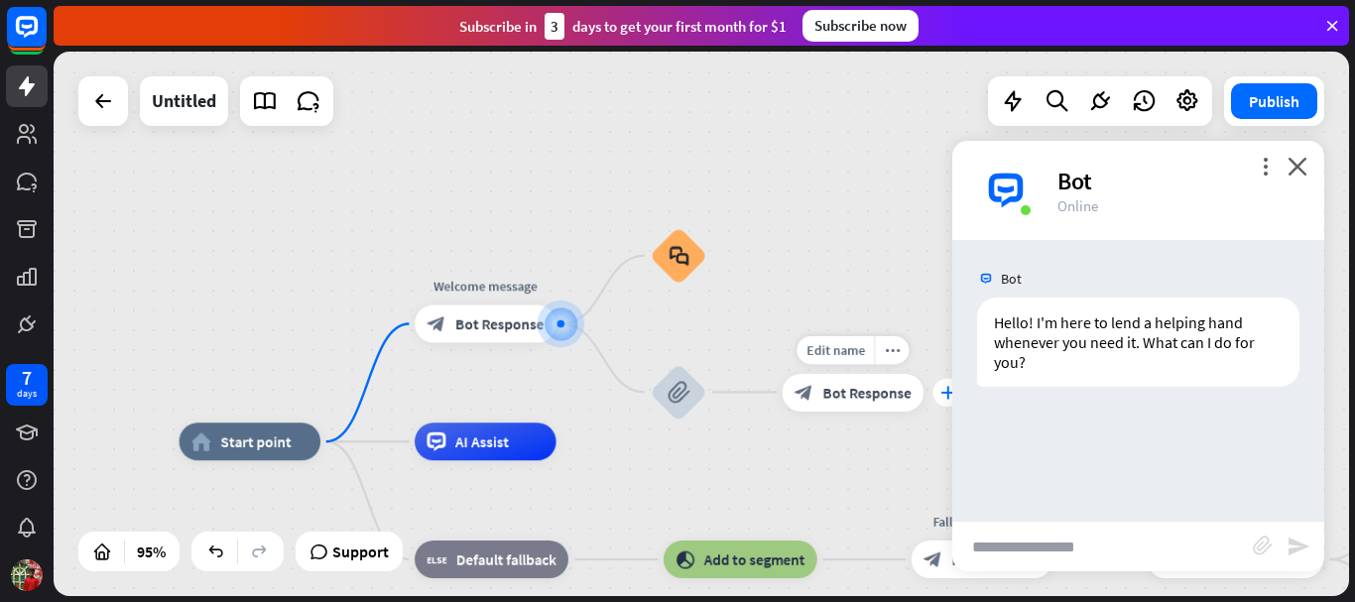
click at [940, 388] on div "plus" at bounding box center [948, 392] width 29 height 29
click at [946, 391] on icon "plus" at bounding box center [948, 392] width 14 height 13
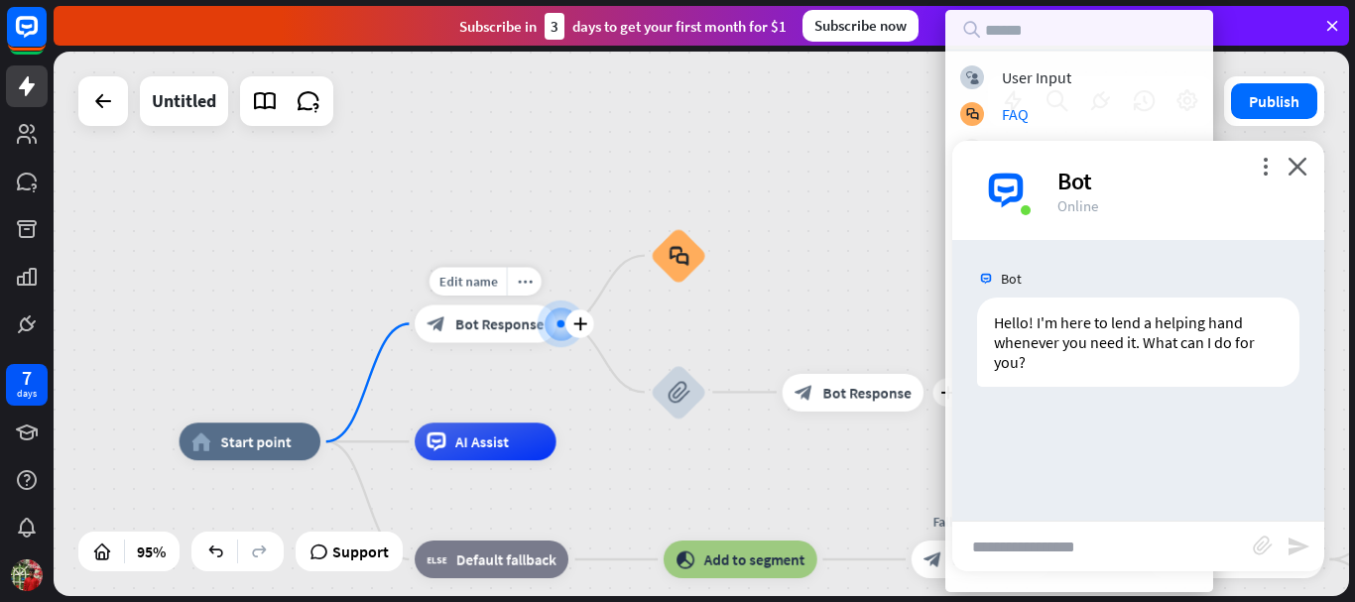
click at [558, 334] on div at bounding box center [561, 325] width 20 height 20
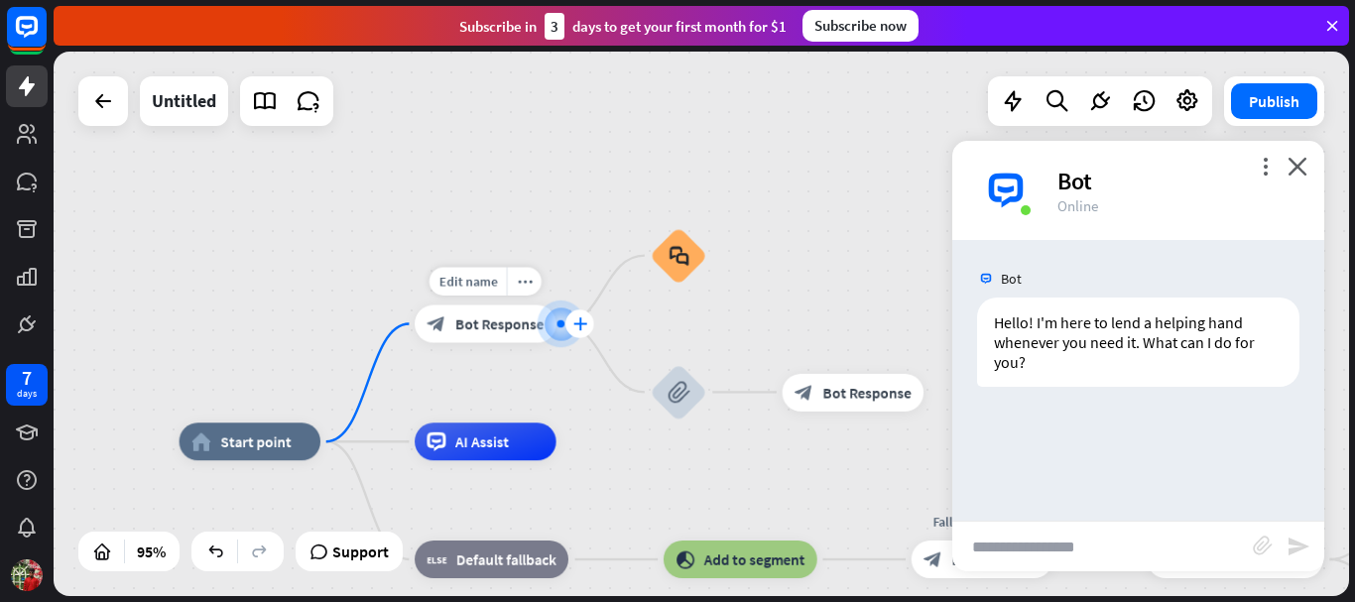
click at [575, 325] on icon "plus" at bounding box center [580, 324] width 14 height 13
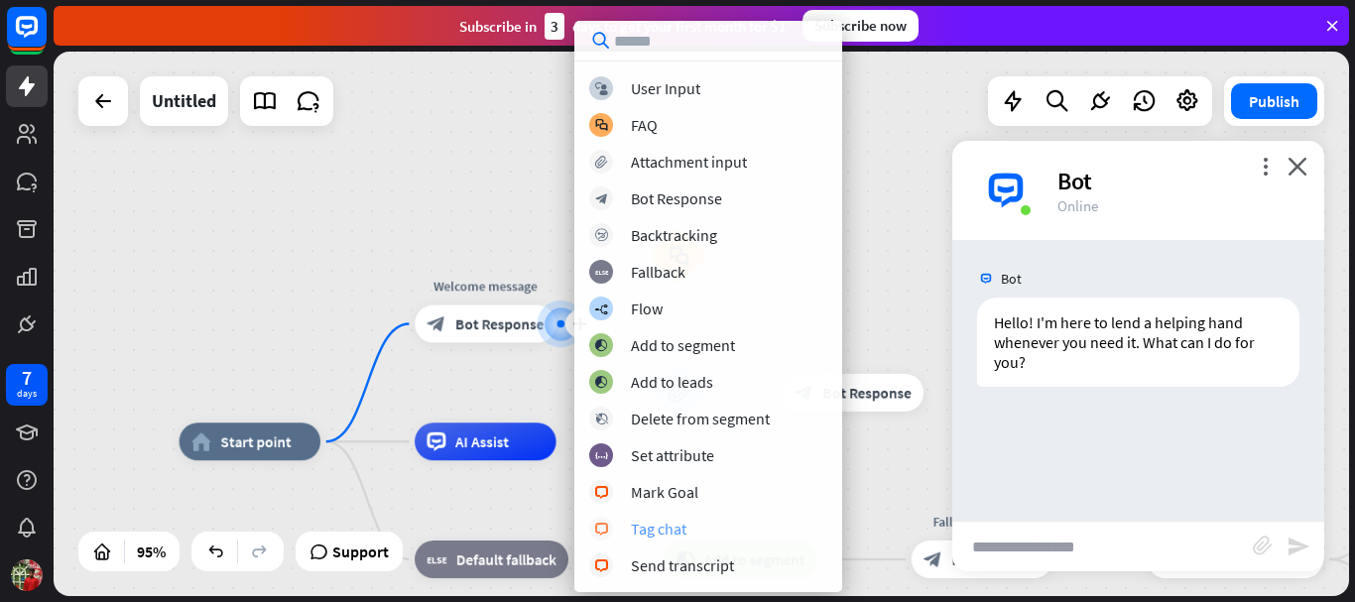
click at [684, 535] on div "Tag chat" at bounding box center [659, 529] width 56 height 20
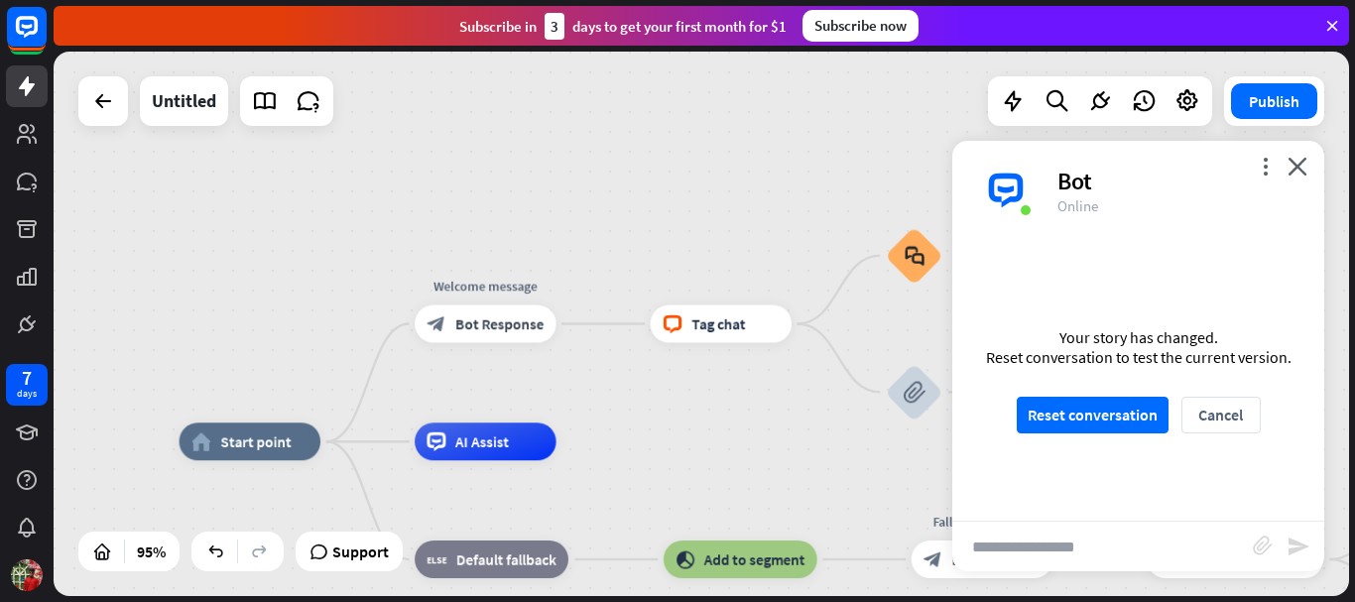
click at [1115, 396] on div "Your story has changed. Reset conversation to test the current version. Reset c…" at bounding box center [1139, 380] width 372 height 281
click at [1113, 405] on button "Reset conversation" at bounding box center [1093, 415] width 152 height 37
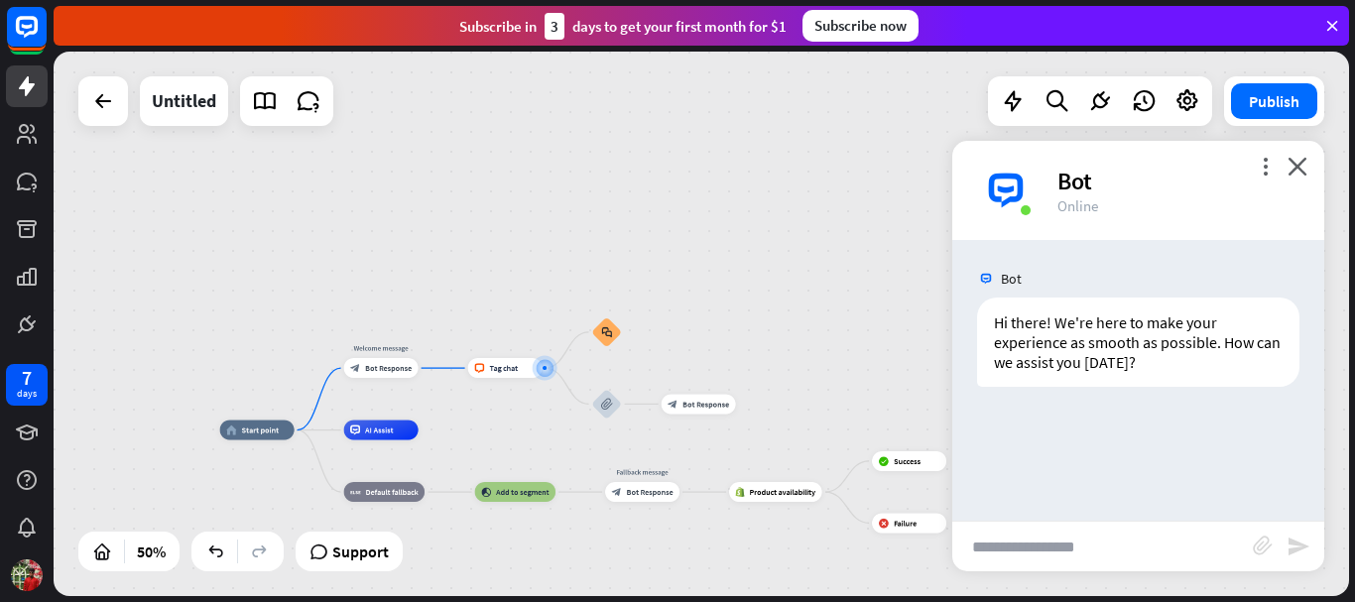
click at [1053, 551] on input "text" at bounding box center [1103, 547] width 301 height 50
click at [1046, 551] on input "text" at bounding box center [1103, 547] width 301 height 50
type input "**"
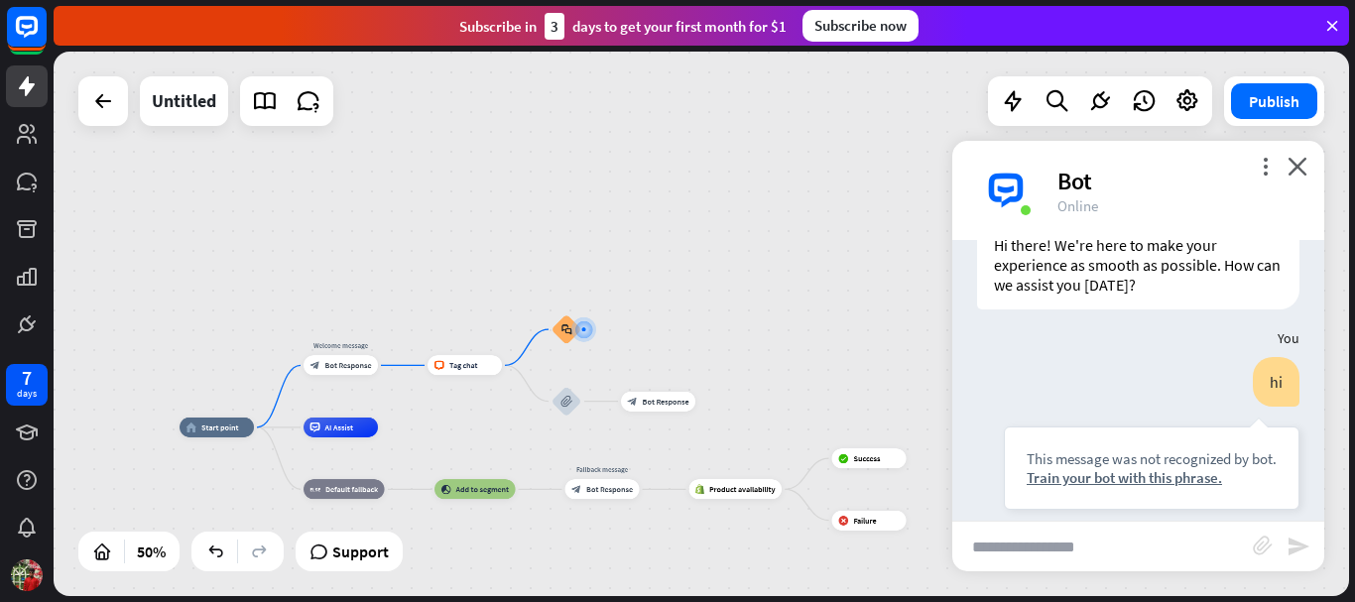
scroll to position [96, 0]
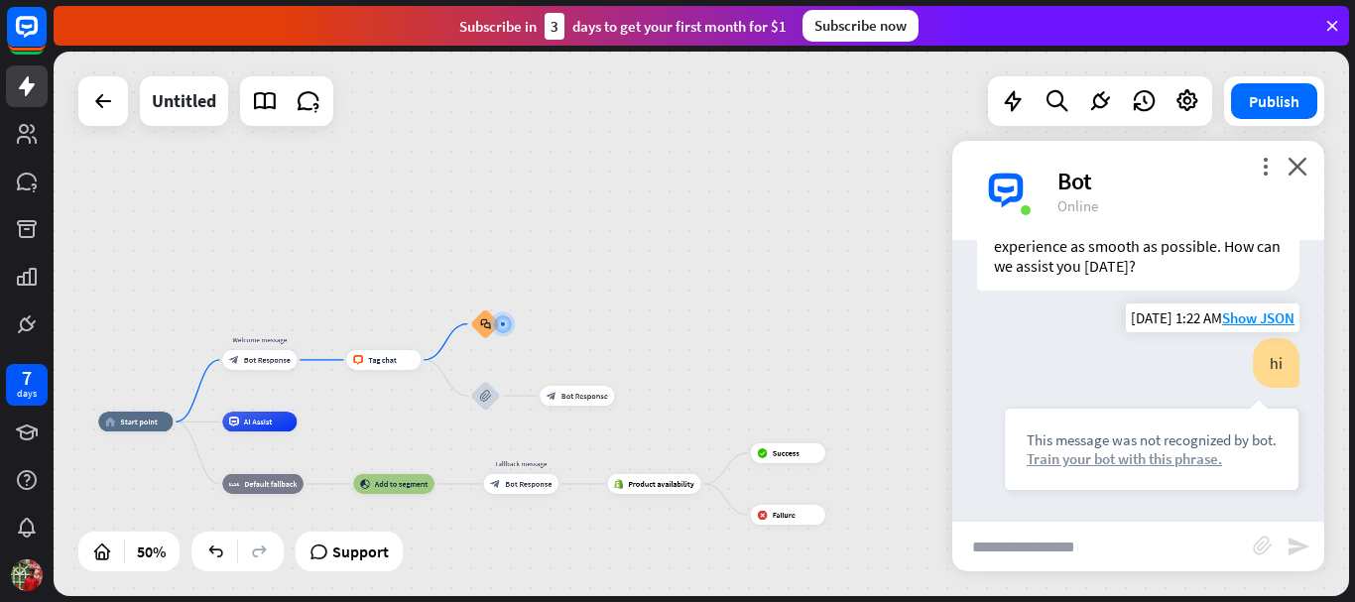
click at [1129, 455] on div "Train your bot with this phrase." at bounding box center [1152, 458] width 250 height 19
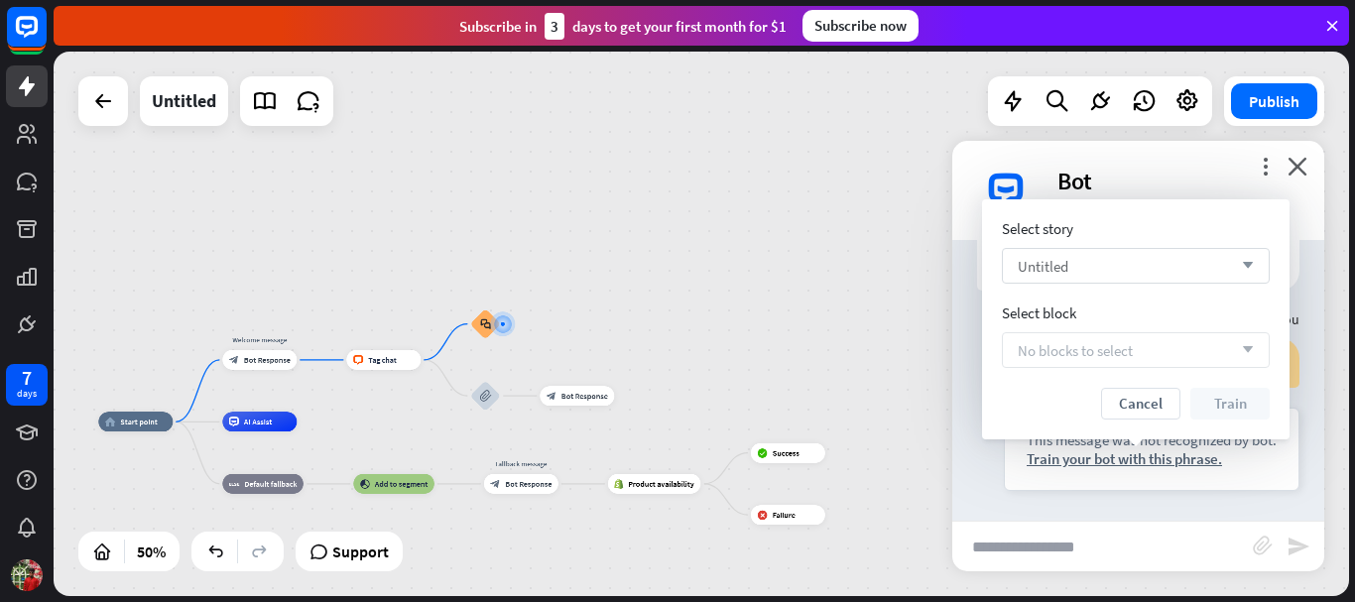
click at [1155, 255] on div "Untitled arrow_down" at bounding box center [1136, 266] width 268 height 36
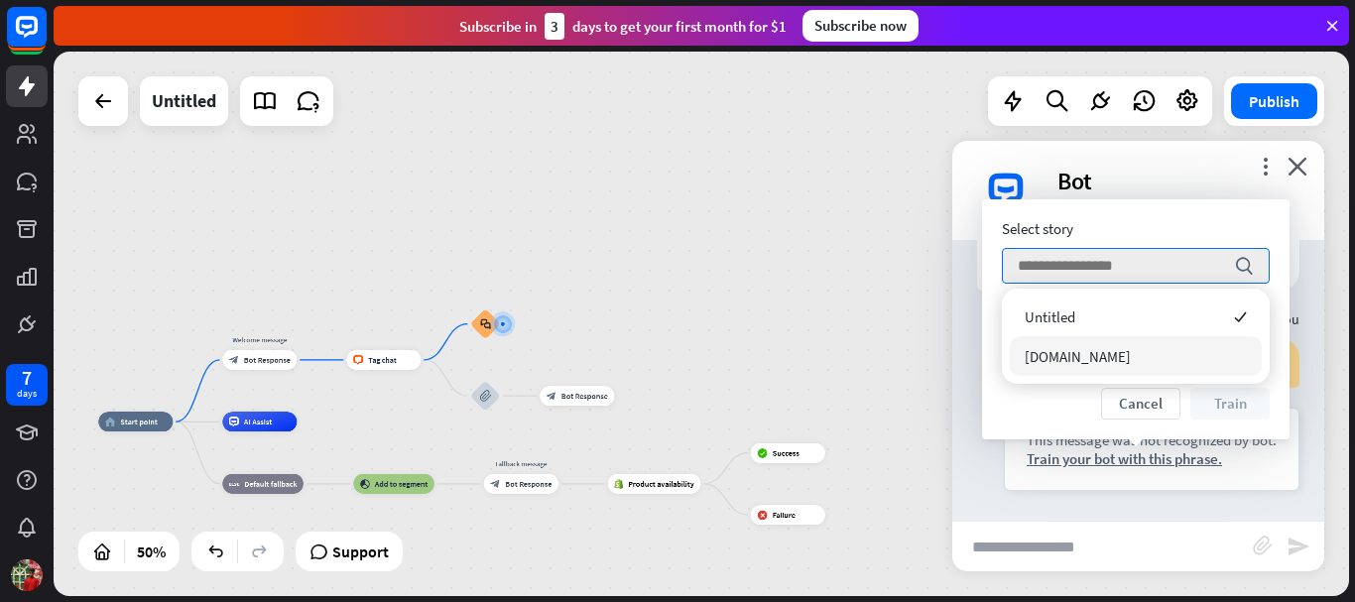
click at [1113, 357] on span "[DOMAIN_NAME]" at bounding box center [1078, 356] width 106 height 19
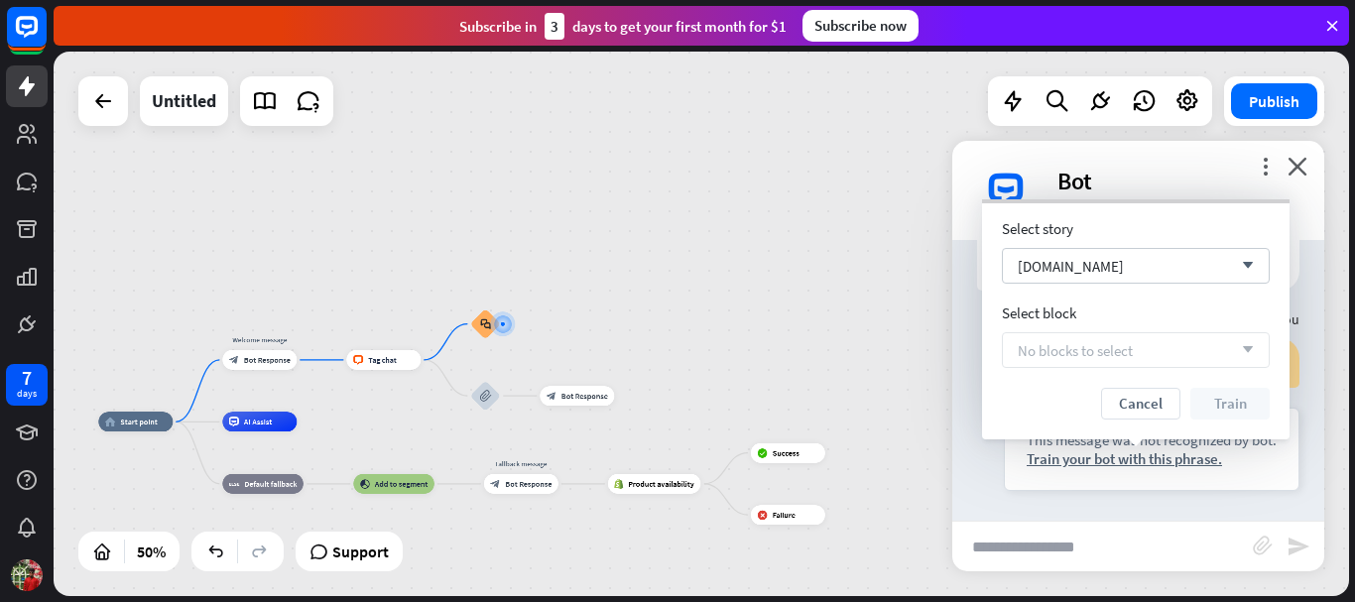
click at [1140, 349] on div "No blocks to select arrow_down" at bounding box center [1136, 350] width 268 height 36
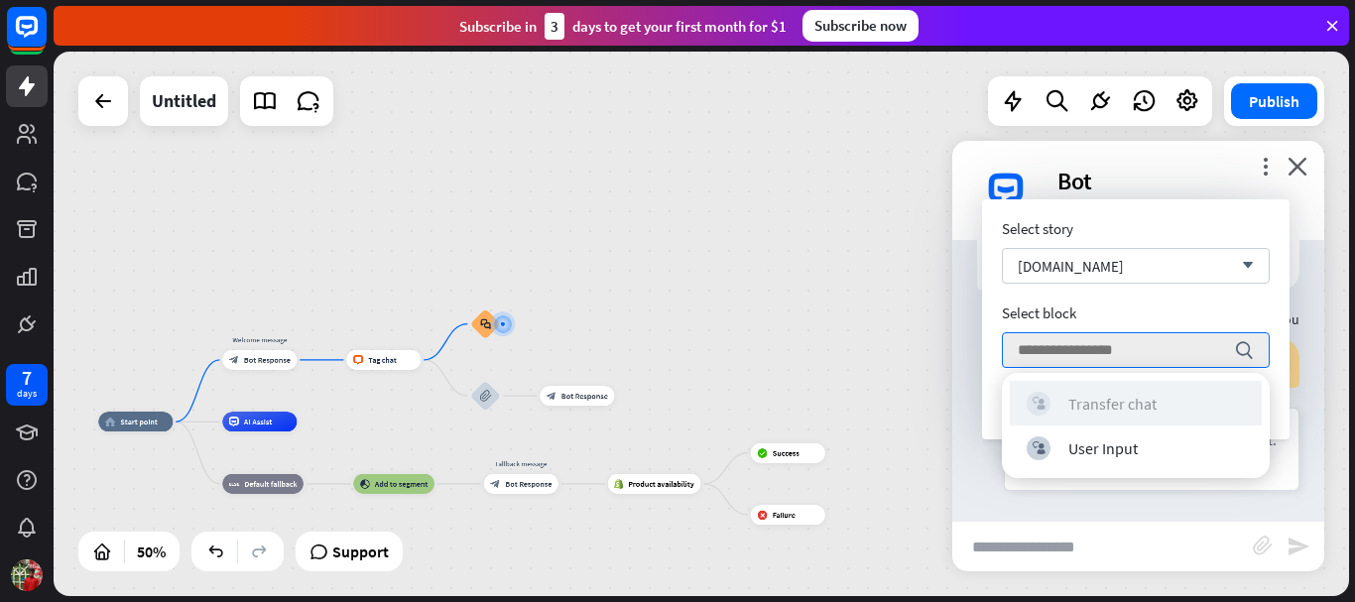
click at [1164, 408] on div "block_user_input Transfer chat" at bounding box center [1136, 404] width 218 height 24
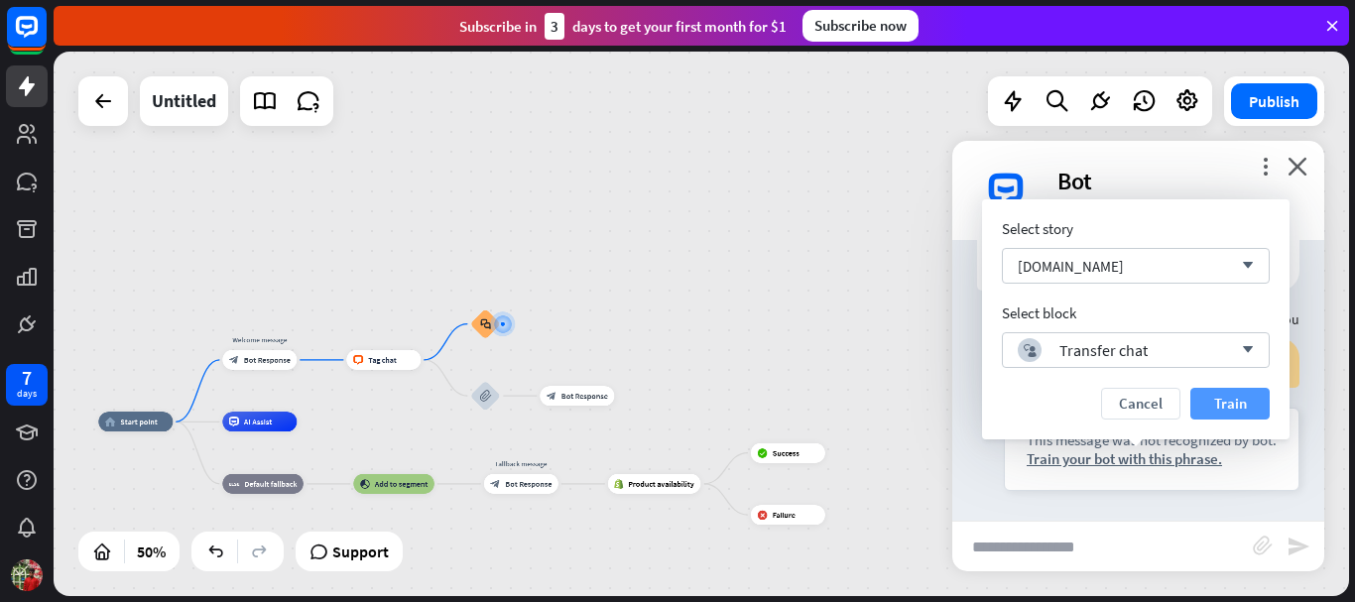
click at [1216, 406] on button "Train" at bounding box center [1230, 404] width 79 height 32
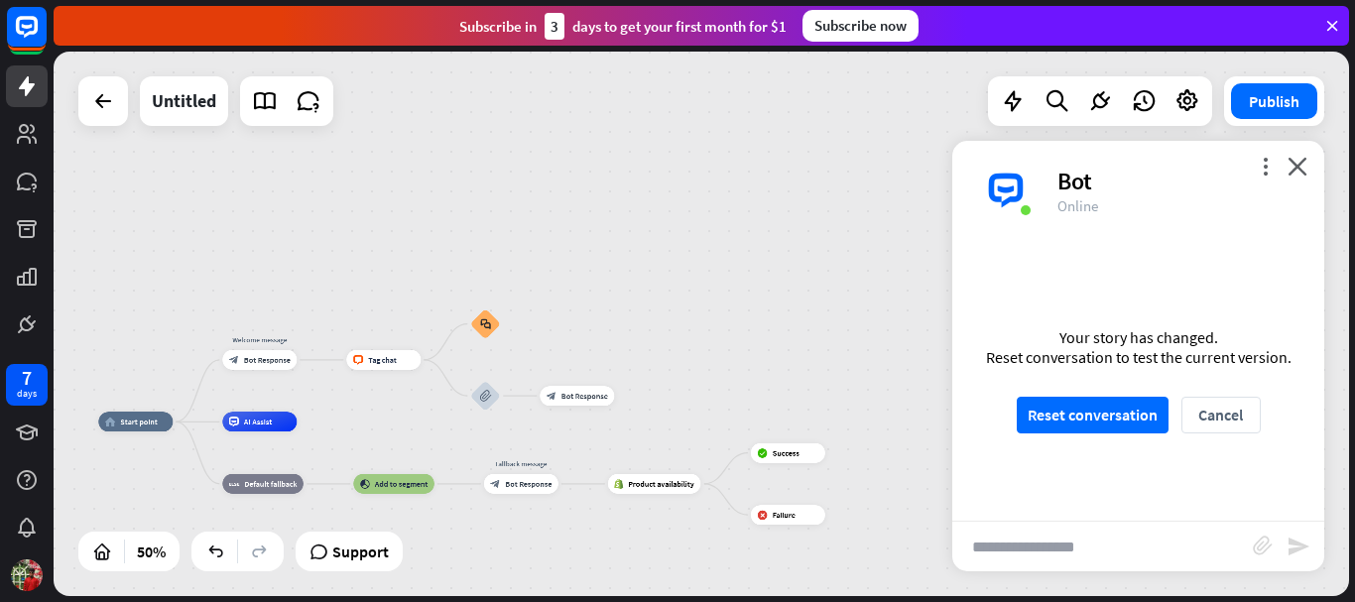
scroll to position [77, 0]
click at [1102, 409] on button "Reset conversation" at bounding box center [1093, 415] width 152 height 37
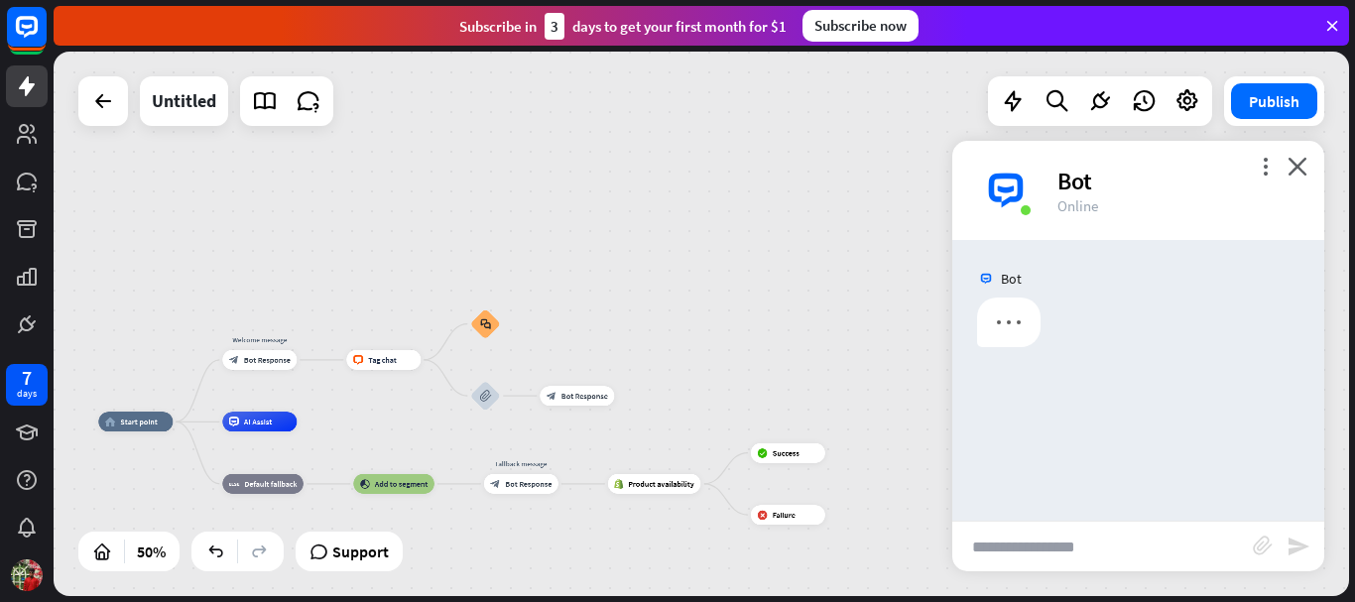
scroll to position [0, 0]
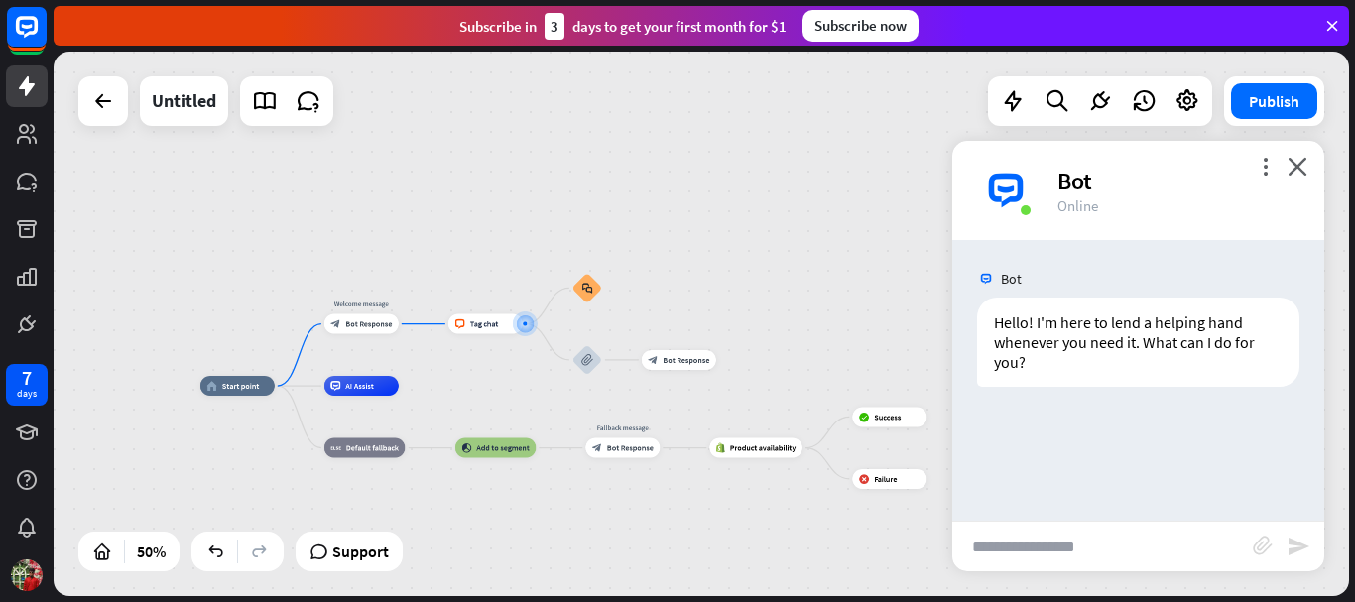
click at [1066, 546] on input "text" at bounding box center [1103, 547] width 301 height 50
type input "**"
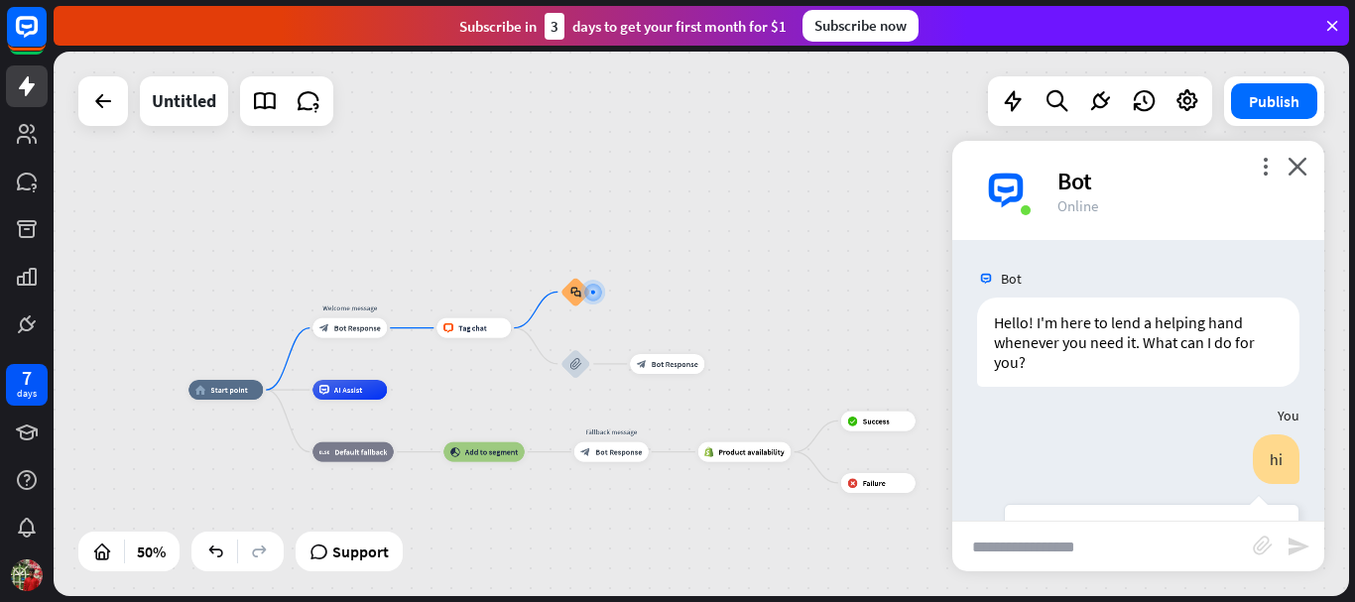
scroll to position [96, 0]
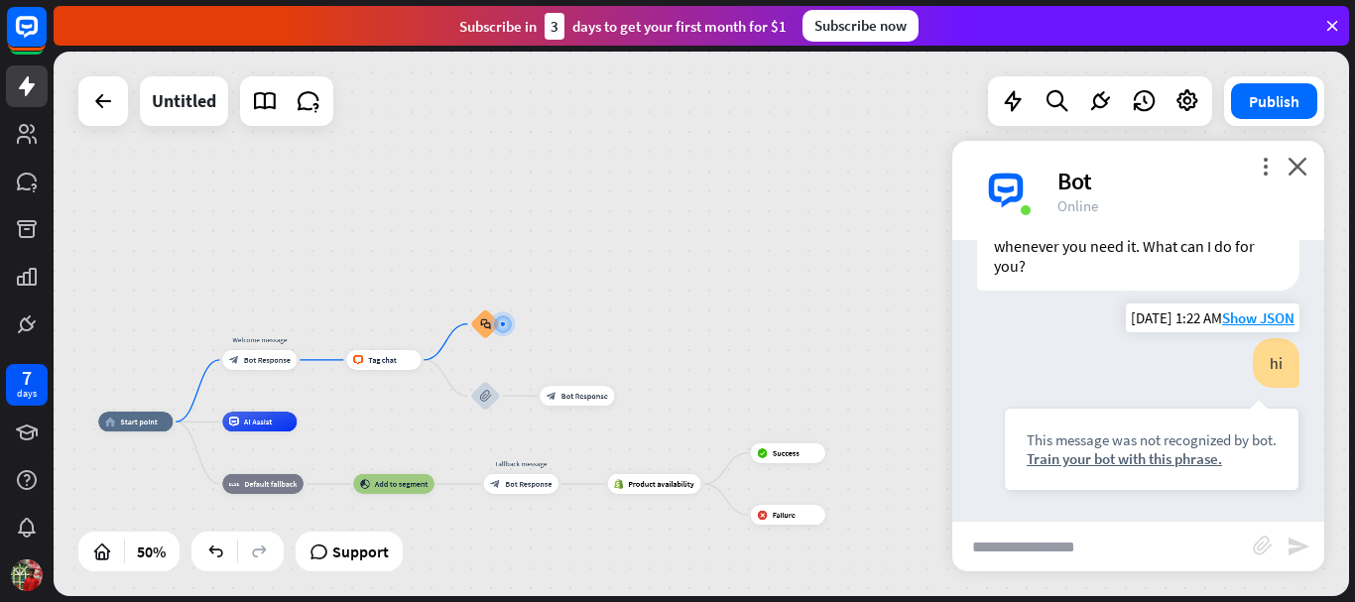
click at [1084, 471] on div "This message was not recognized by bot. Train your bot with this phrase." at bounding box center [1152, 449] width 296 height 83
click at [1087, 470] on div "This message was not recognized by bot. Train your bot with this phrase." at bounding box center [1152, 449] width 296 height 83
click at [1094, 461] on div "Train your bot with this phrase." at bounding box center [1152, 458] width 250 height 19
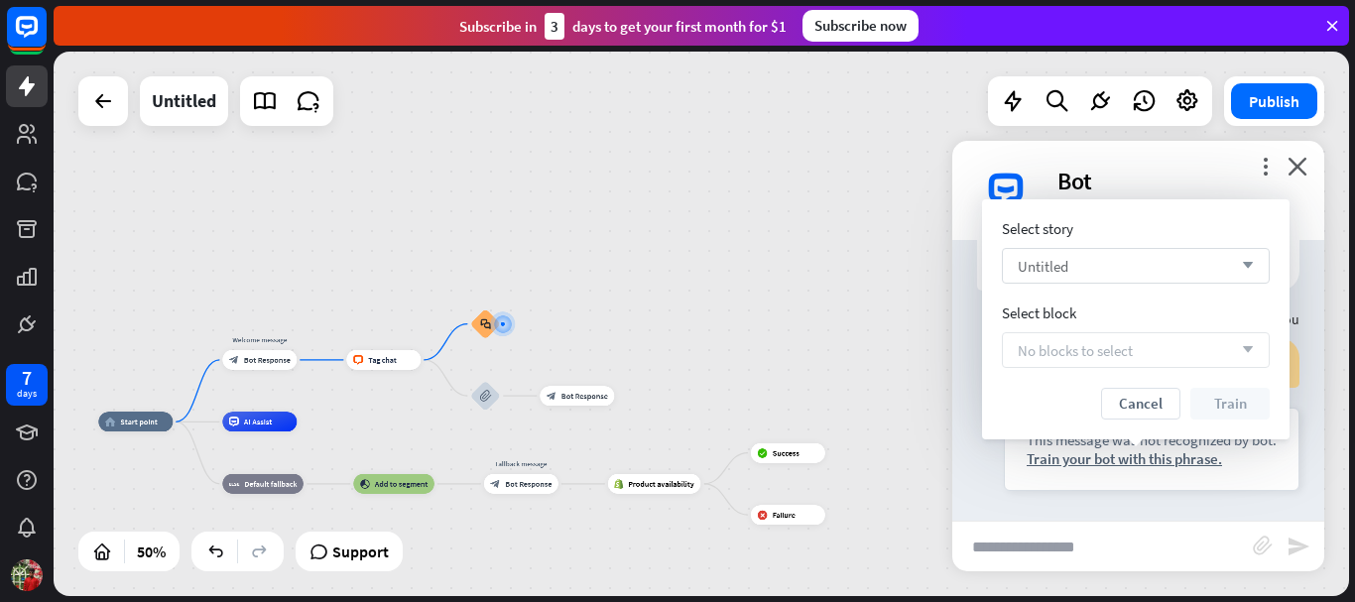
click at [1133, 265] on div "Untitled arrow_down" at bounding box center [1136, 266] width 268 height 36
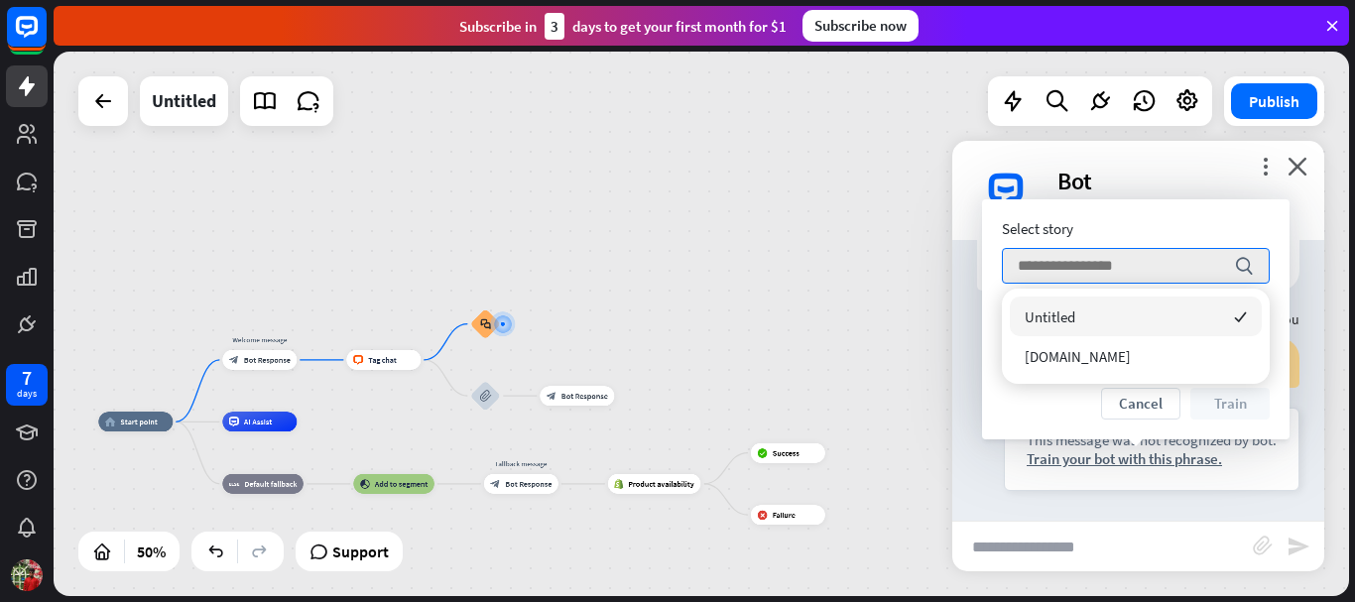
click at [876, 275] on div "home_2 Start point Welcome message block_bot_response Bot Response block_livech…" at bounding box center [702, 324] width 1296 height 545
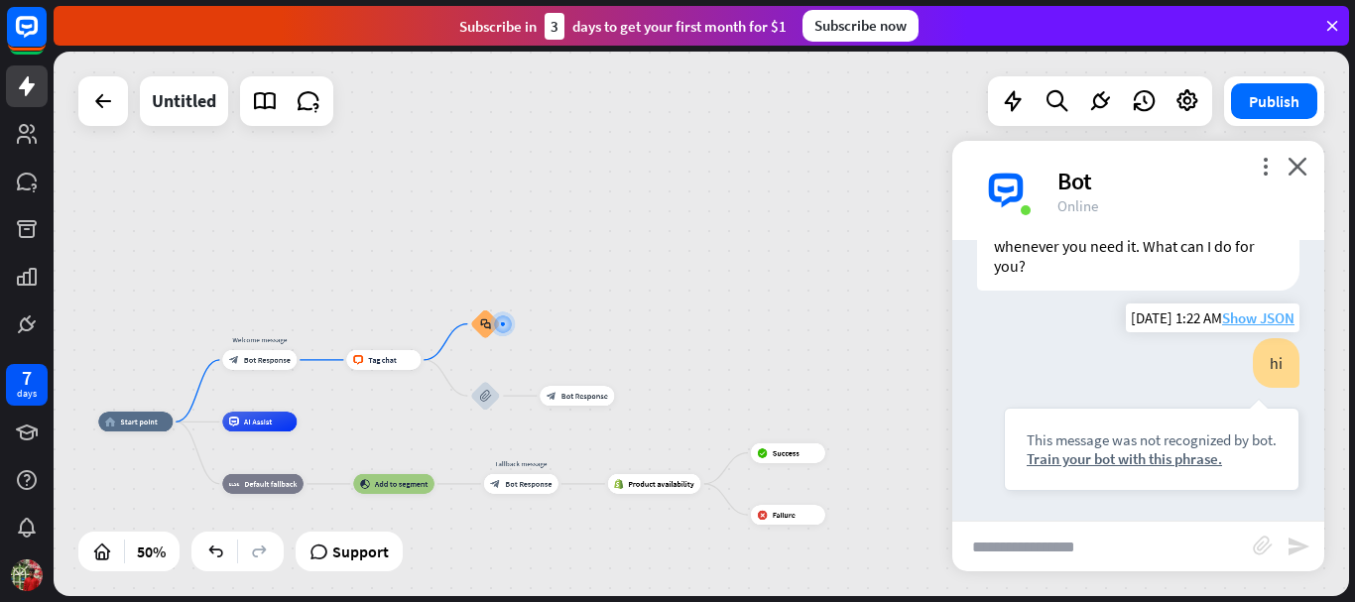
click at [1237, 313] on span "Show JSON" at bounding box center [1258, 318] width 72 height 19
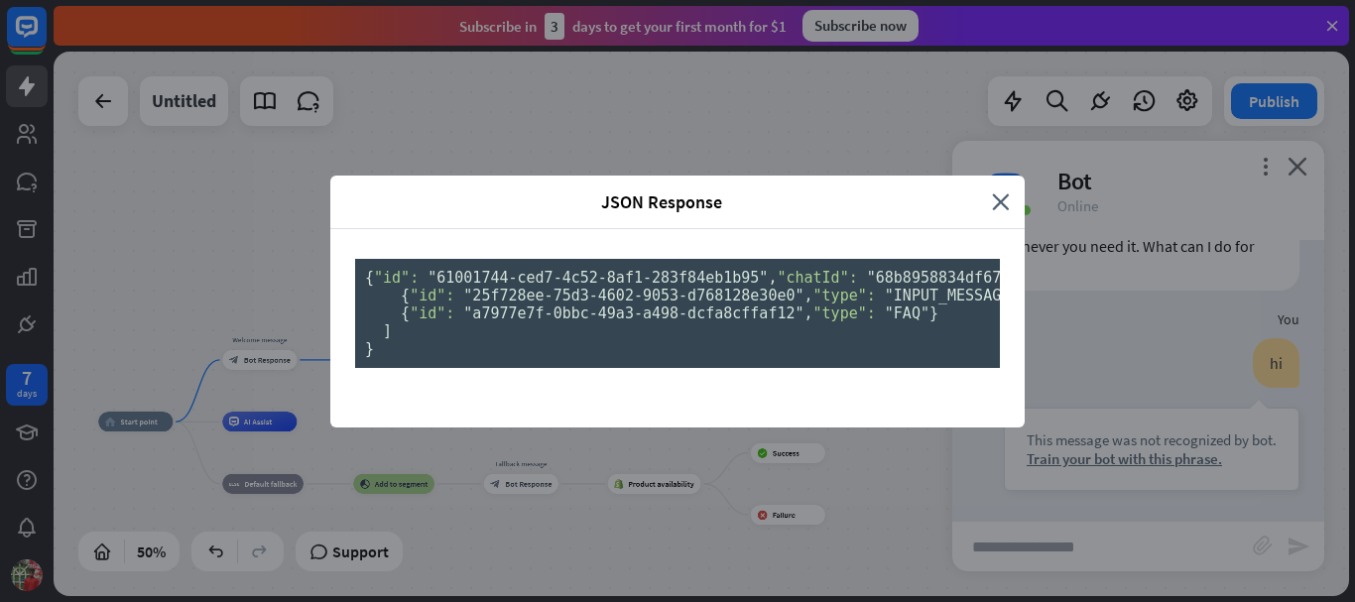
scroll to position [0, 0]
click at [992, 191] on icon "close" at bounding box center [1001, 202] width 18 height 23
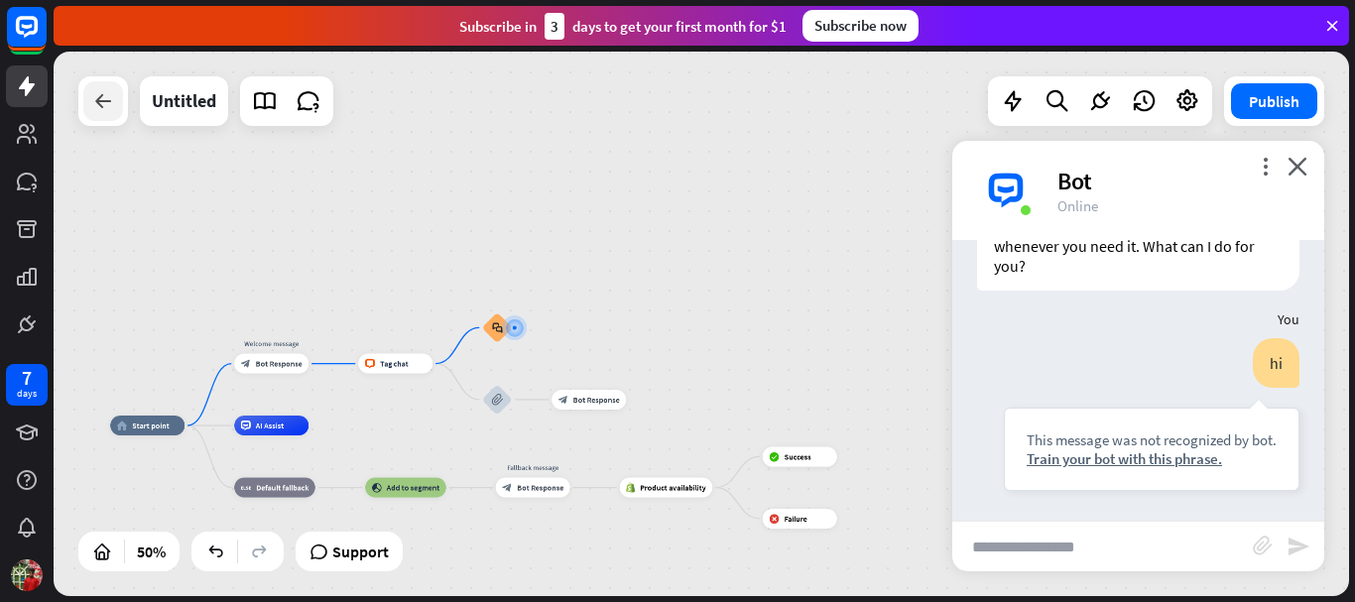
click at [116, 114] on div at bounding box center [103, 101] width 40 height 40
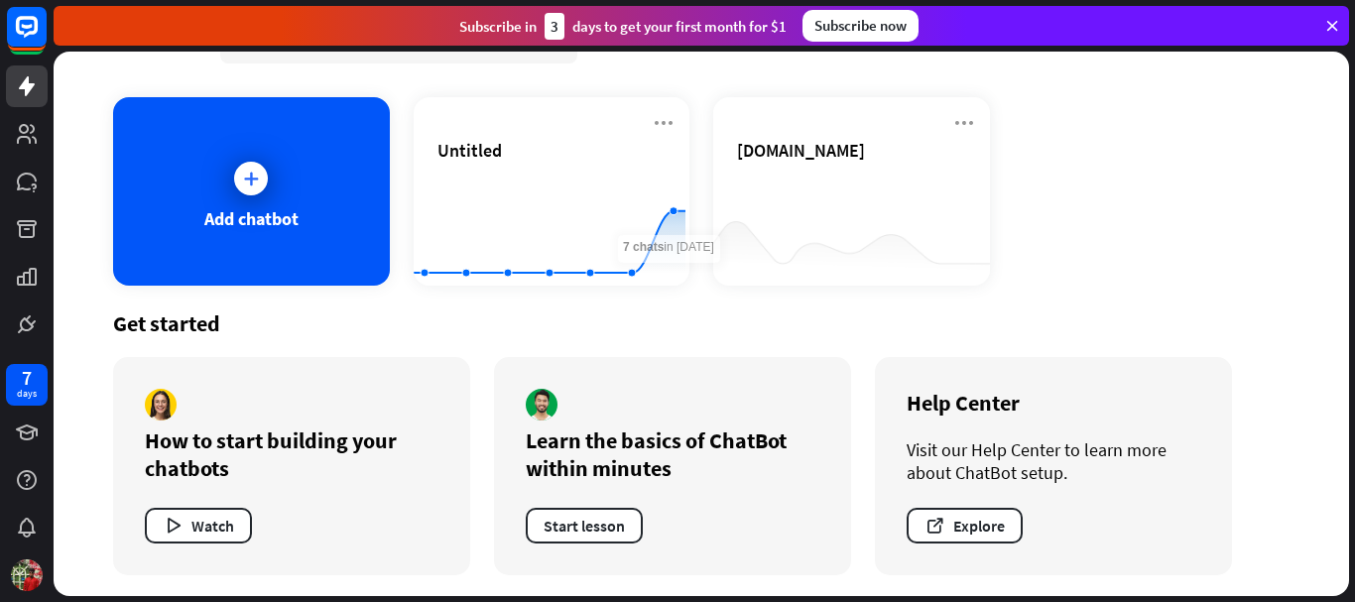
scroll to position [70, 0]
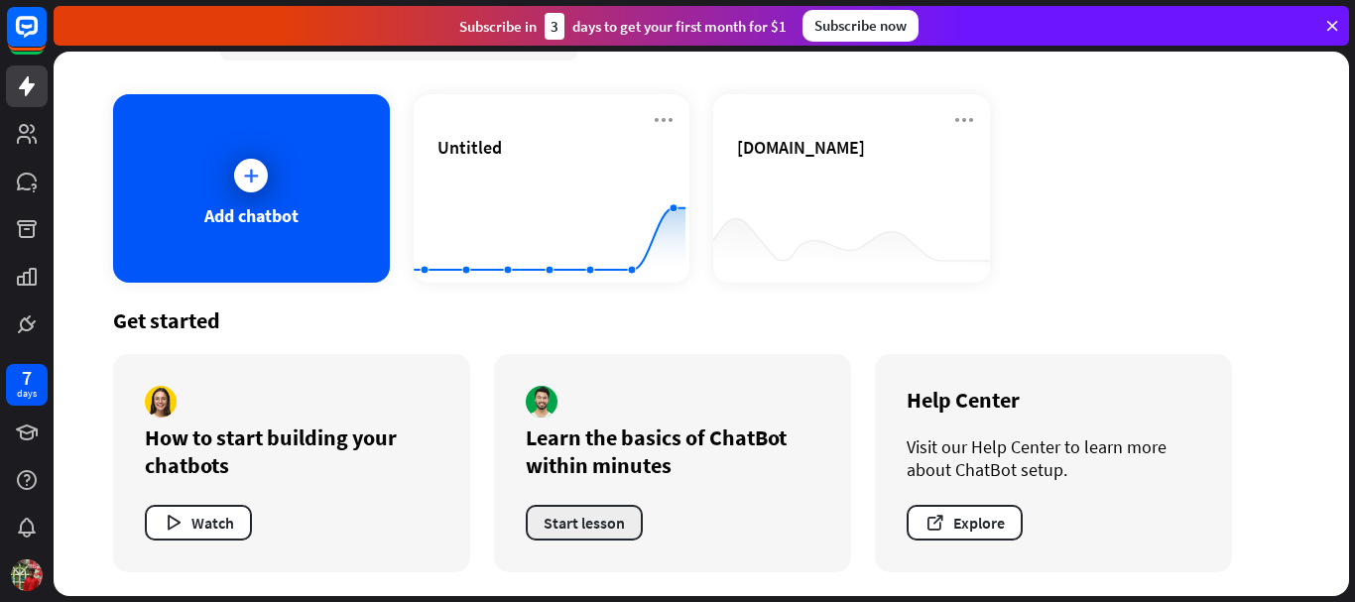
click at [570, 519] on button "Start lesson" at bounding box center [584, 523] width 117 height 36
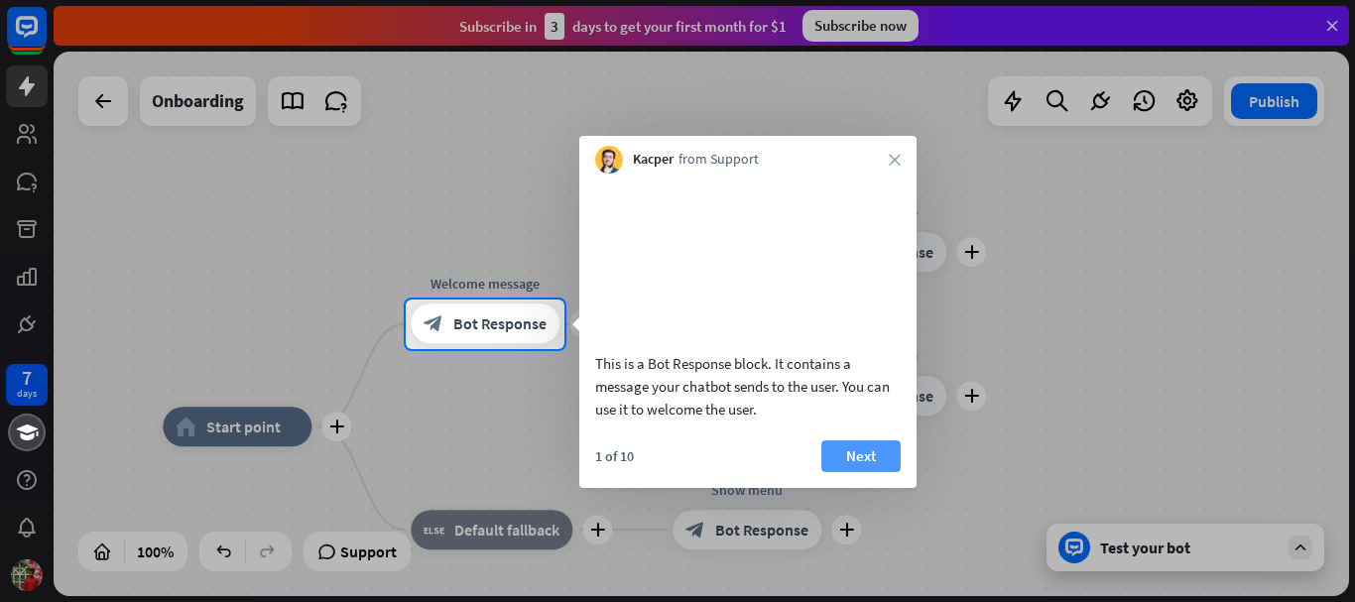
click at [858, 472] on button "Next" at bounding box center [861, 457] width 79 height 32
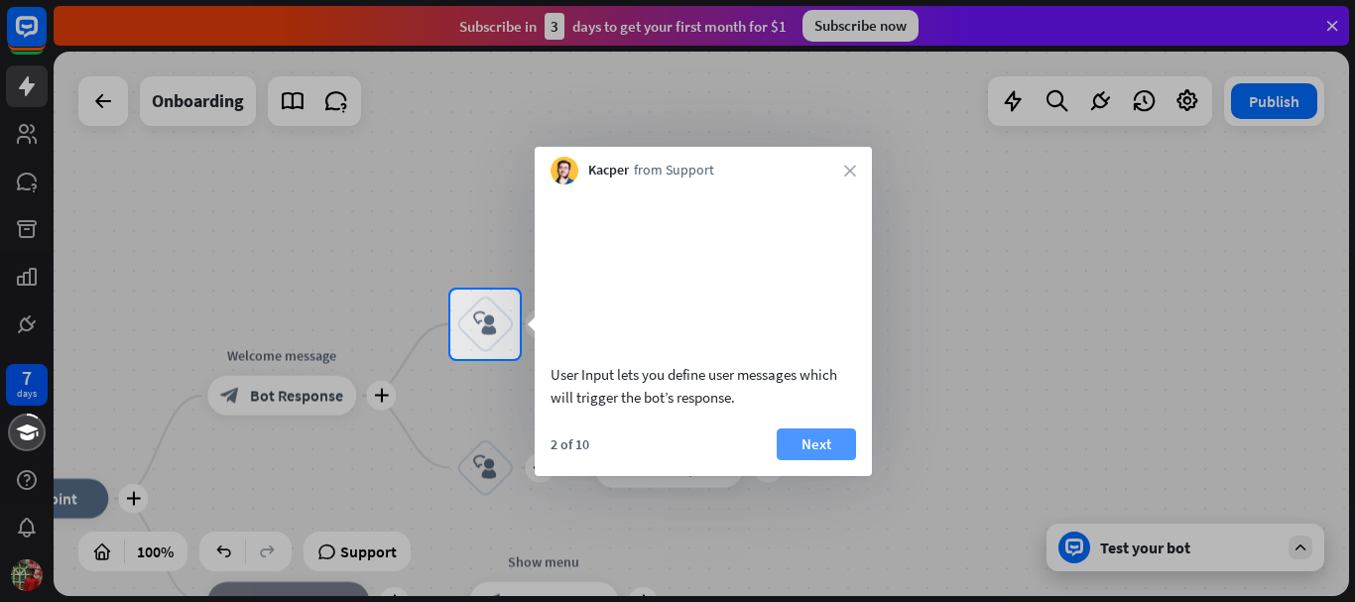
click at [852, 460] on button "Next" at bounding box center [816, 445] width 79 height 32
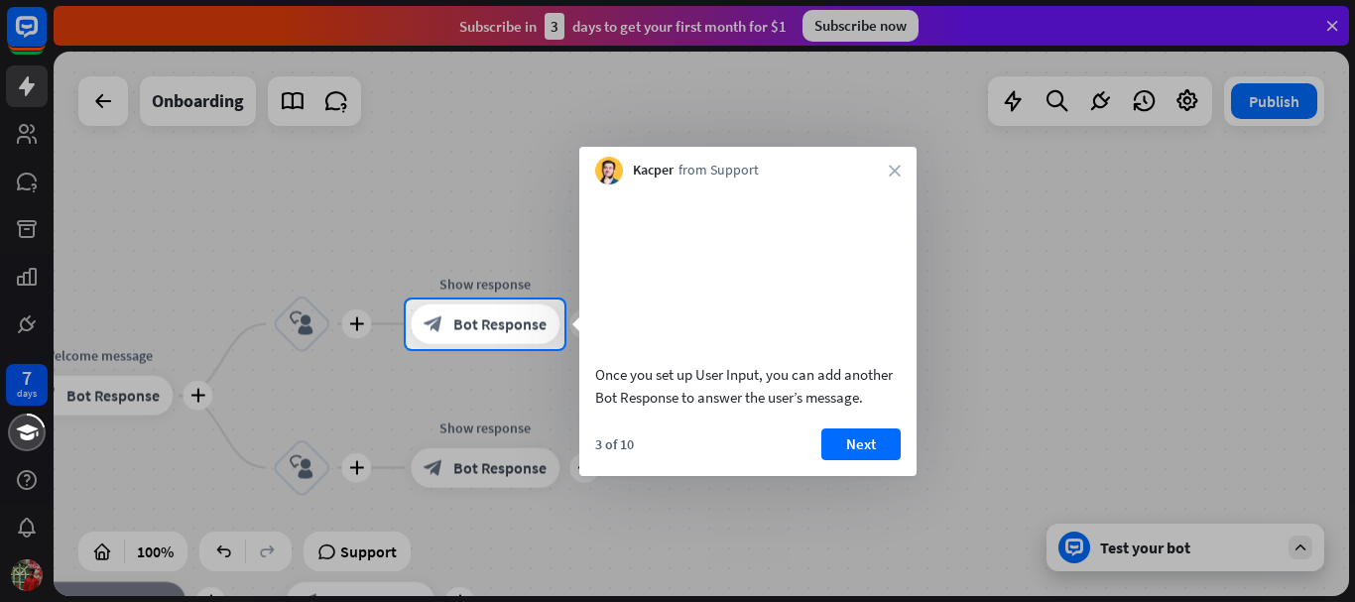
click at [828, 460] on button "Next" at bounding box center [861, 445] width 79 height 32
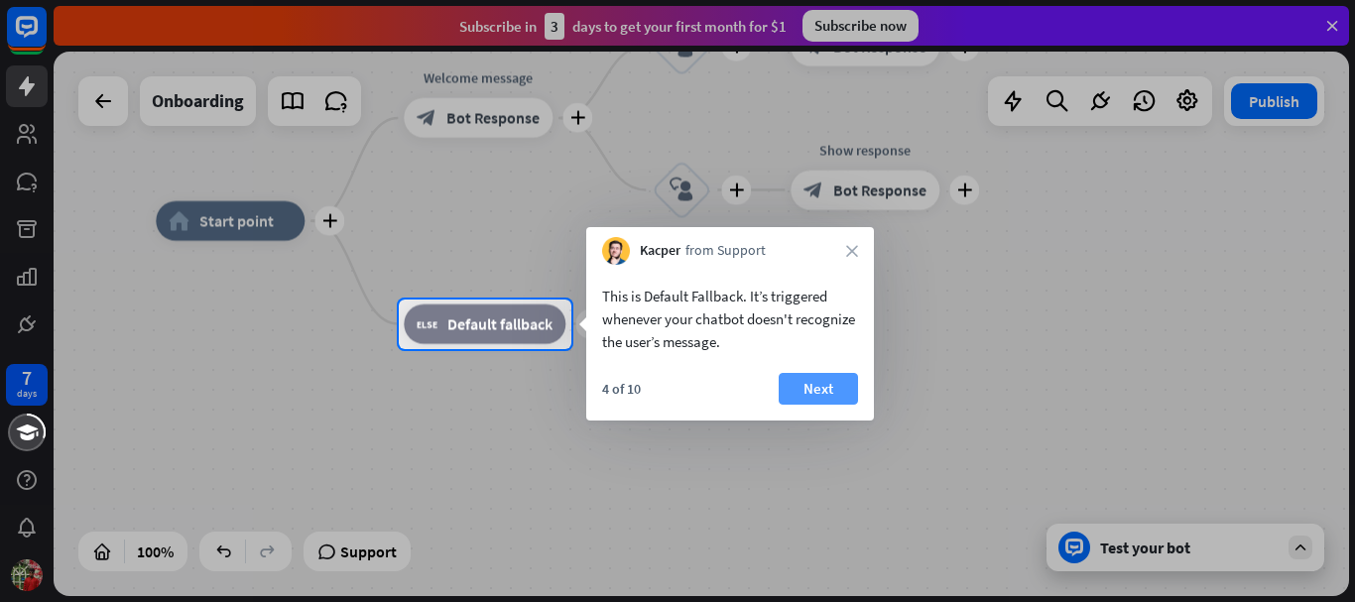
click at [817, 380] on button "Next" at bounding box center [818, 389] width 79 height 32
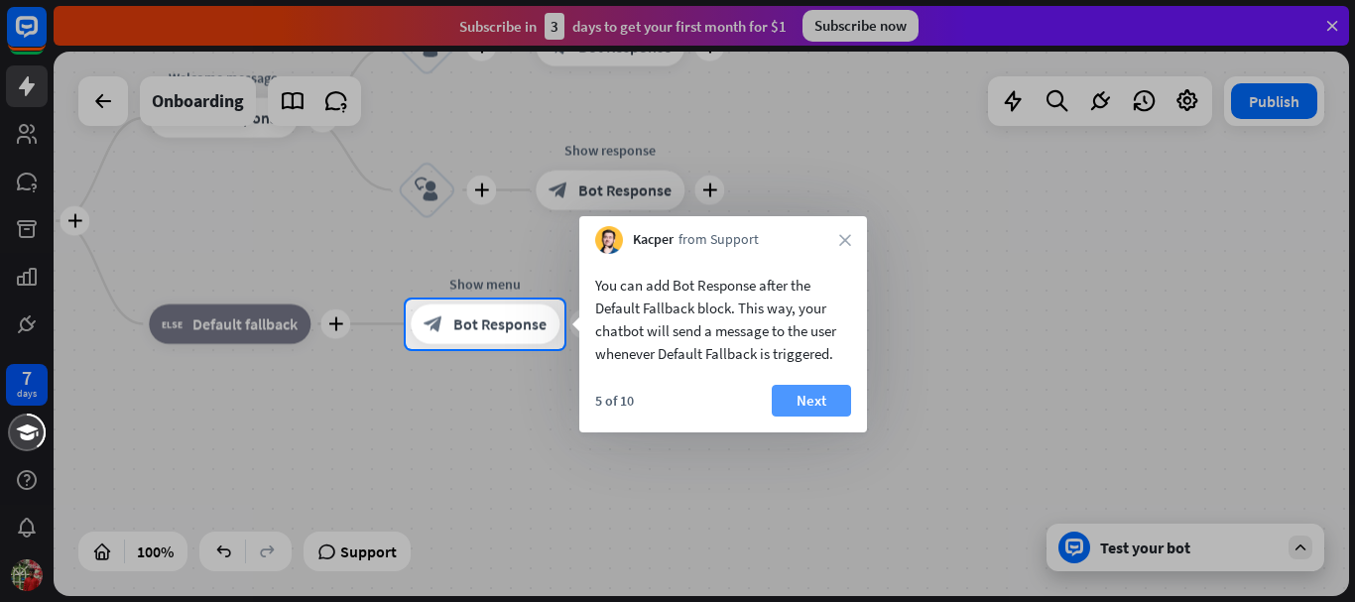
click at [820, 395] on button "Next" at bounding box center [811, 401] width 79 height 32
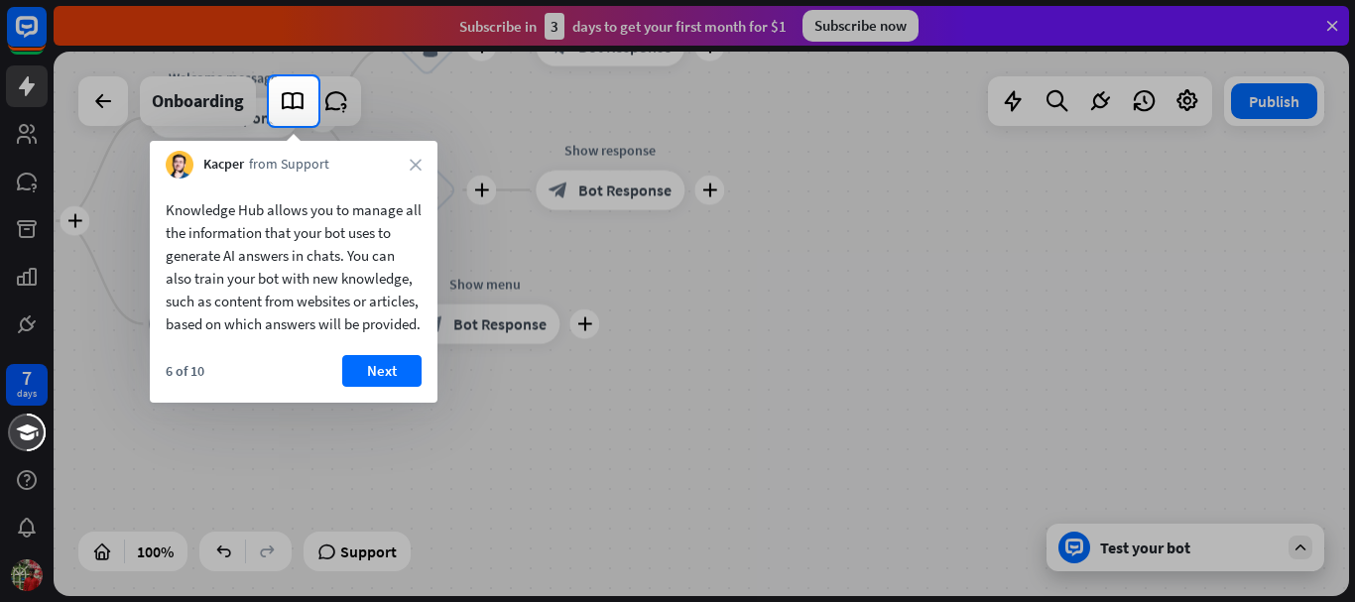
click at [408, 151] on div "Kacper from Support close" at bounding box center [294, 160] width 288 height 38
click at [412, 156] on div "Kacper from Support close" at bounding box center [294, 160] width 288 height 38
click at [411, 165] on icon "close" at bounding box center [416, 165] width 12 height 12
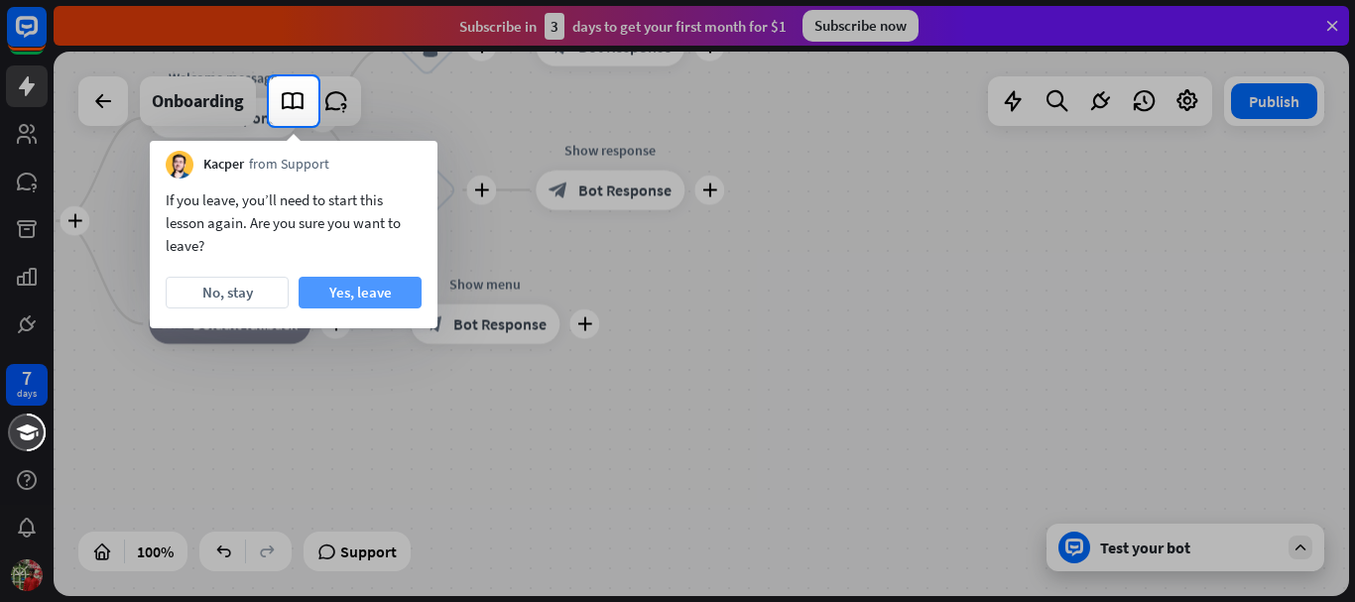
click at [325, 294] on button "Yes, leave" at bounding box center [360, 293] width 123 height 32
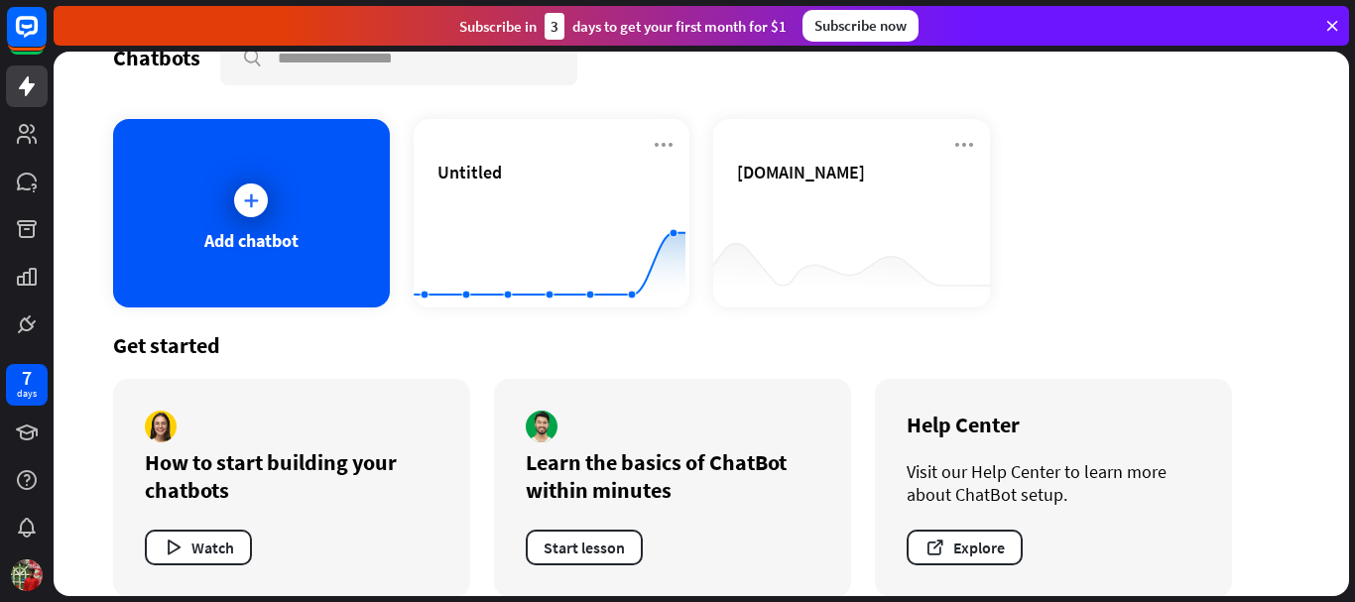
scroll to position [70, 0]
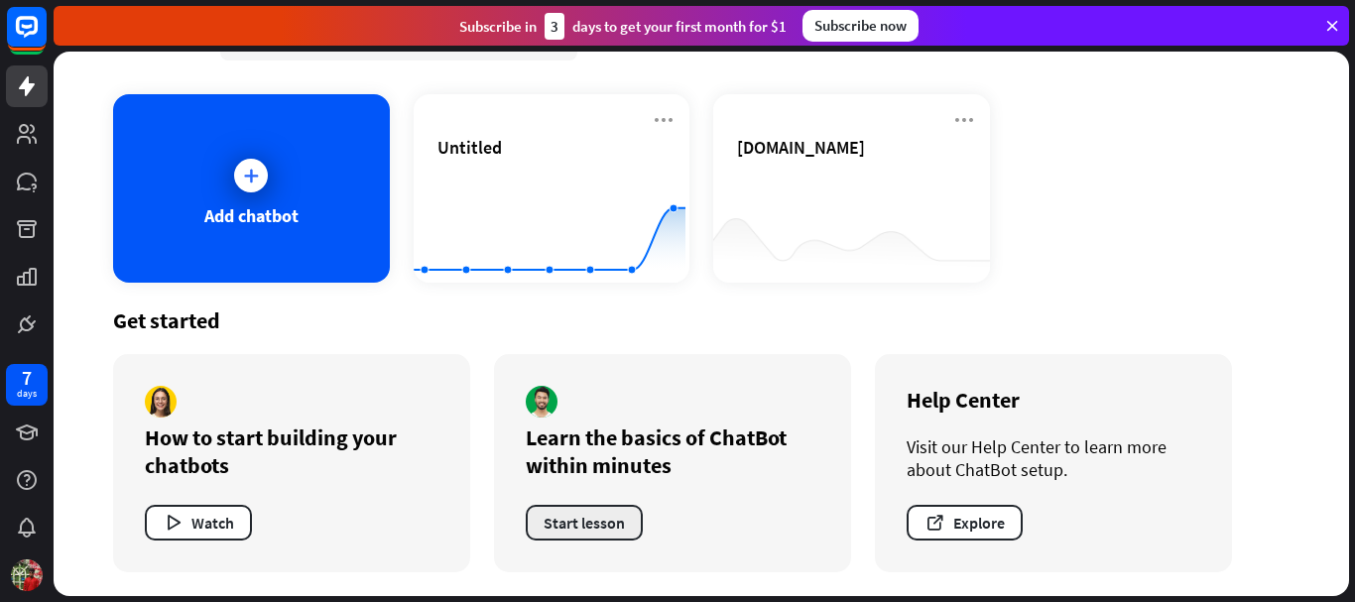
click at [630, 528] on button "Start lesson" at bounding box center [584, 523] width 117 height 36
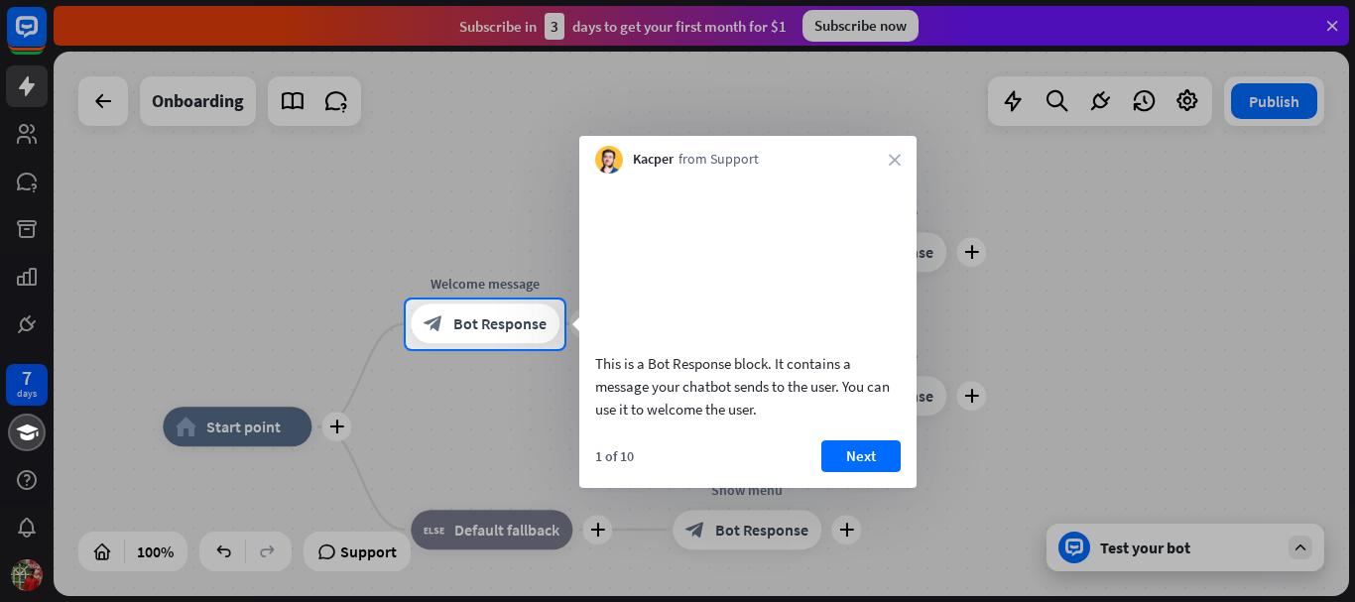
click at [894, 145] on div "Kacper from Support close" at bounding box center [747, 155] width 337 height 38
click at [894, 148] on div "Kacper from Support close" at bounding box center [747, 155] width 337 height 38
click at [893, 158] on icon "close" at bounding box center [895, 160] width 12 height 12
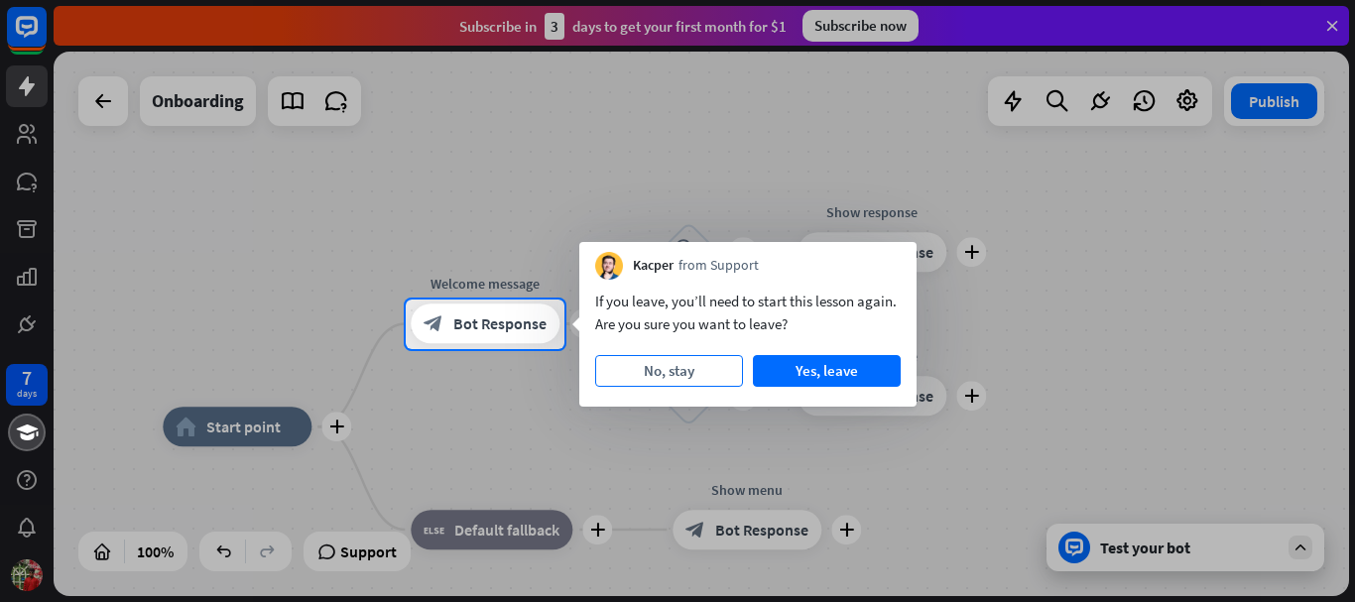
click at [704, 369] on button "No, stay" at bounding box center [669, 371] width 148 height 32
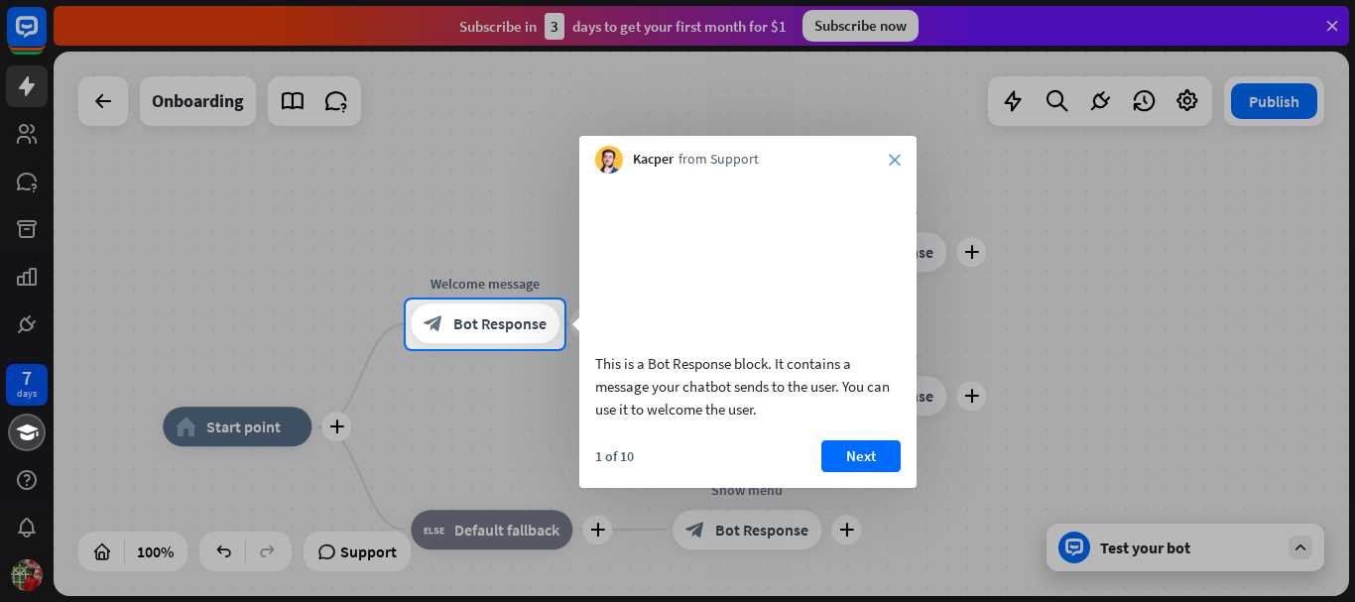
click at [894, 159] on icon "close" at bounding box center [895, 160] width 12 height 12
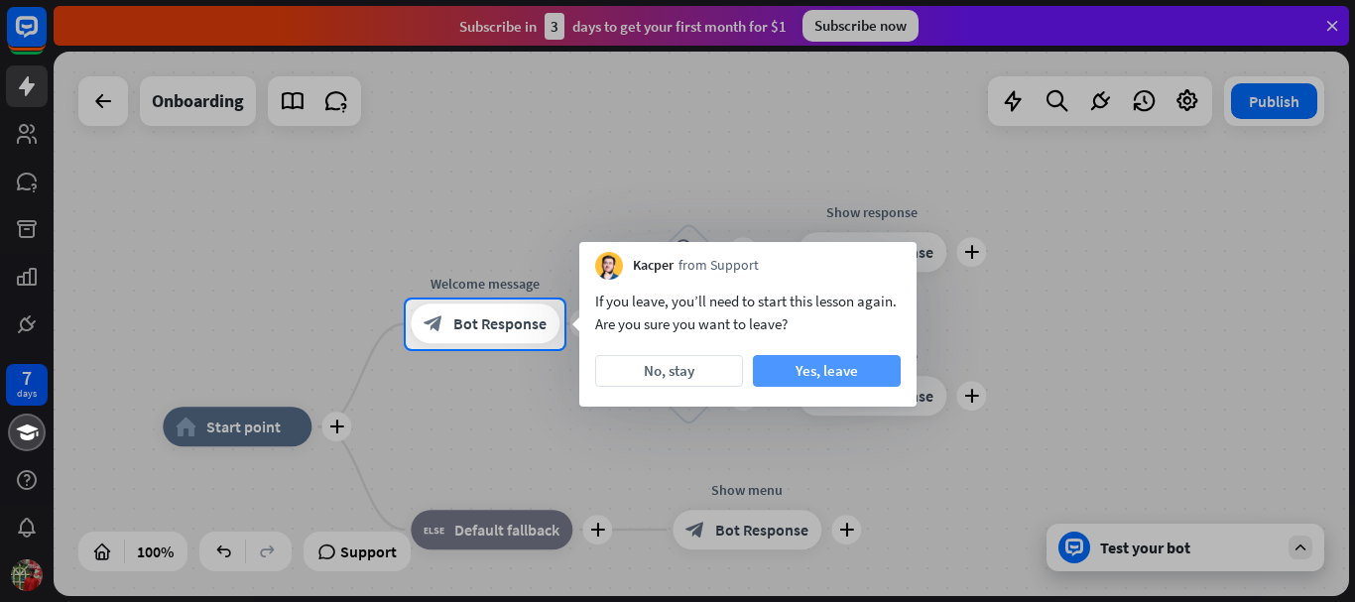
click at [829, 360] on button "Yes, leave" at bounding box center [827, 371] width 148 height 32
